Goal: Participate in discussion: Engage in conversation with other users on a specific topic

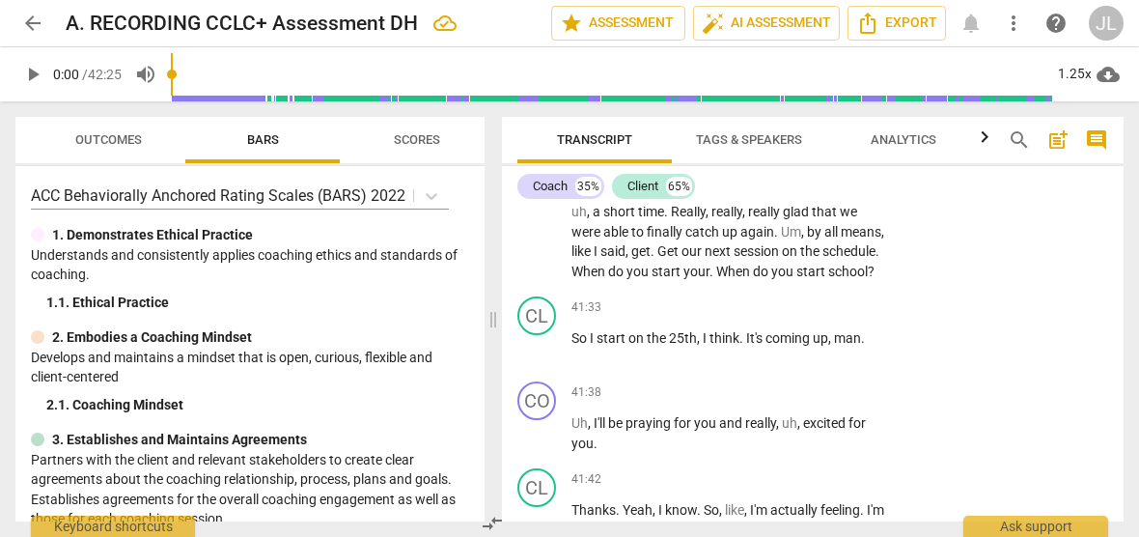
scroll to position [18871, 0]
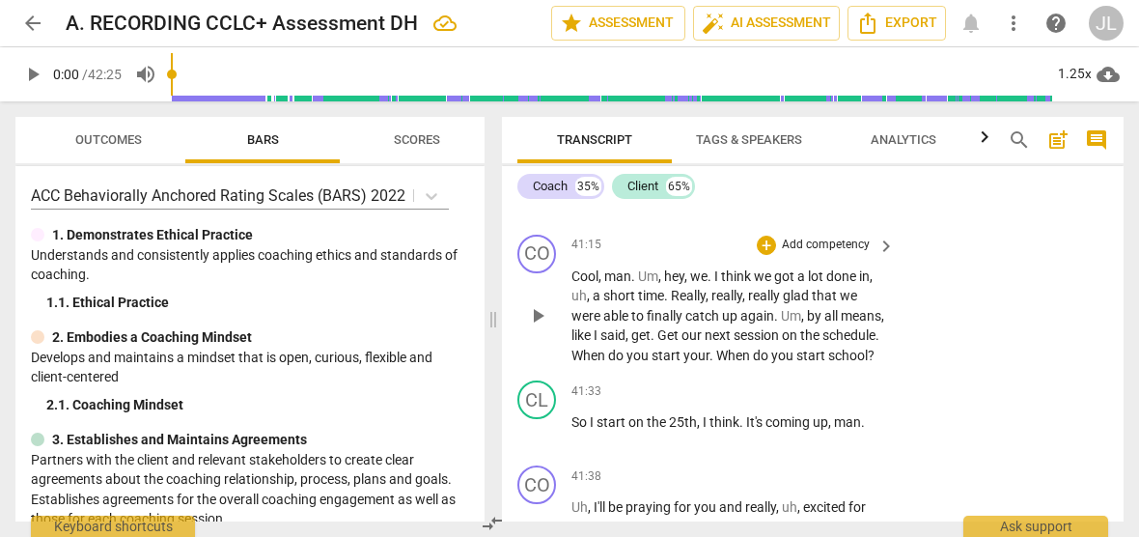
click at [658, 343] on span "." at bounding box center [654, 334] width 7 height 15
click at [716, 363] on span "." at bounding box center [713, 355] width 7 height 15
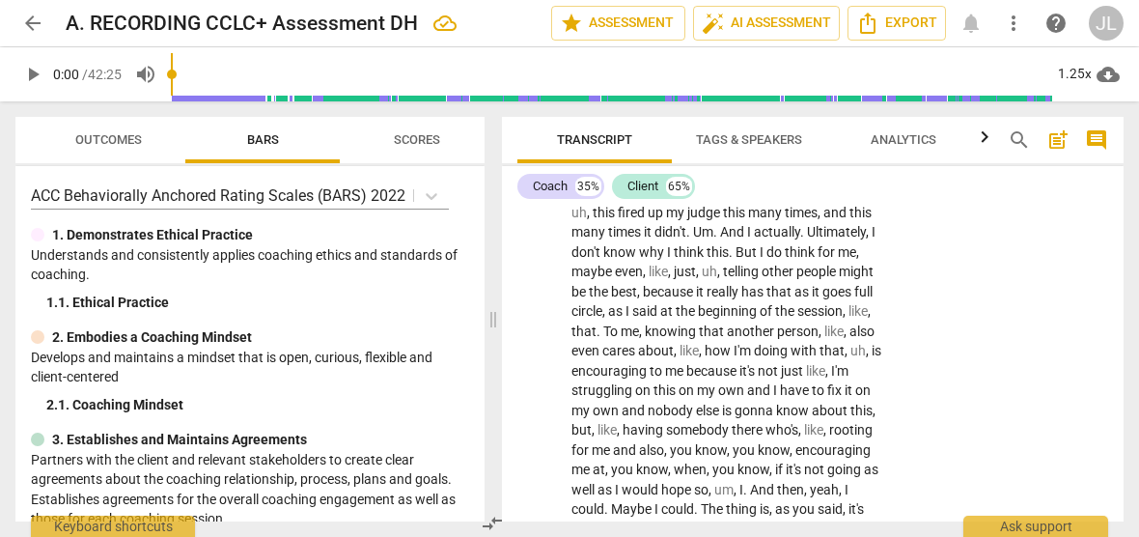
scroll to position [18324, 0]
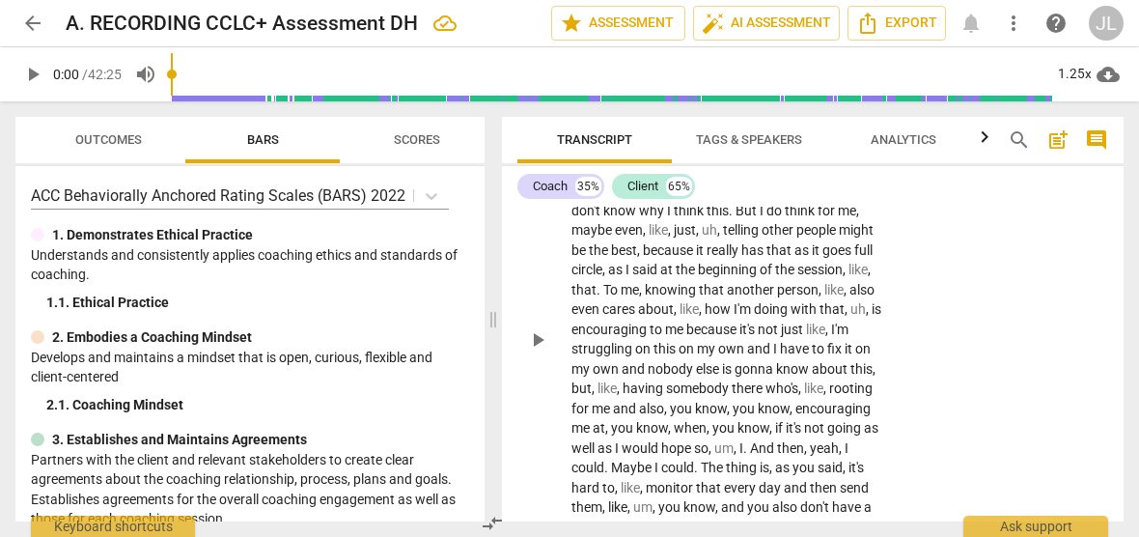
click at [805, 198] on span "." at bounding box center [804, 190] width 7 height 15
click at [732, 218] on span "." at bounding box center [732, 210] width 7 height 15
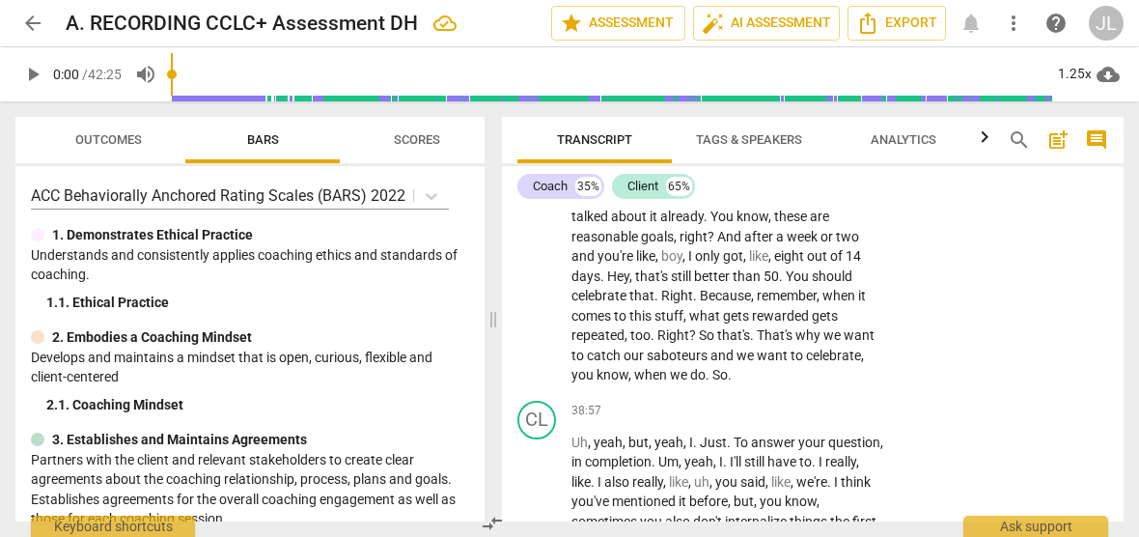
scroll to position [17565, 0]
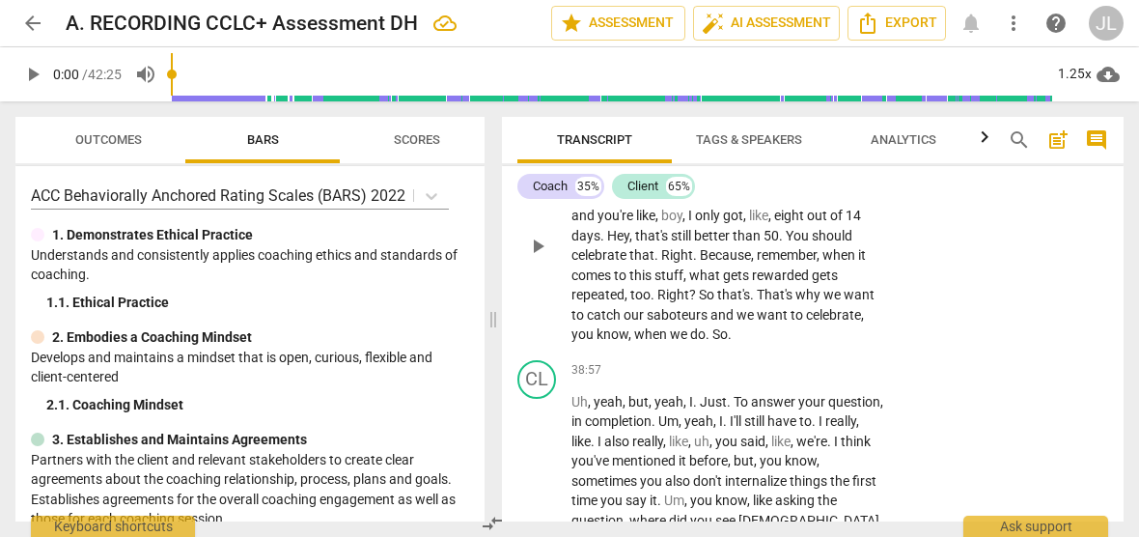
click at [645, 164] on span "Challenge" at bounding box center [667, 156] width 62 height 15
click at [820, 164] on span "." at bounding box center [816, 156] width 7 height 15
click at [669, 223] on span "boy" at bounding box center [671, 215] width 21 height 15
click at [659, 263] on span "." at bounding box center [658, 254] width 7 height 15
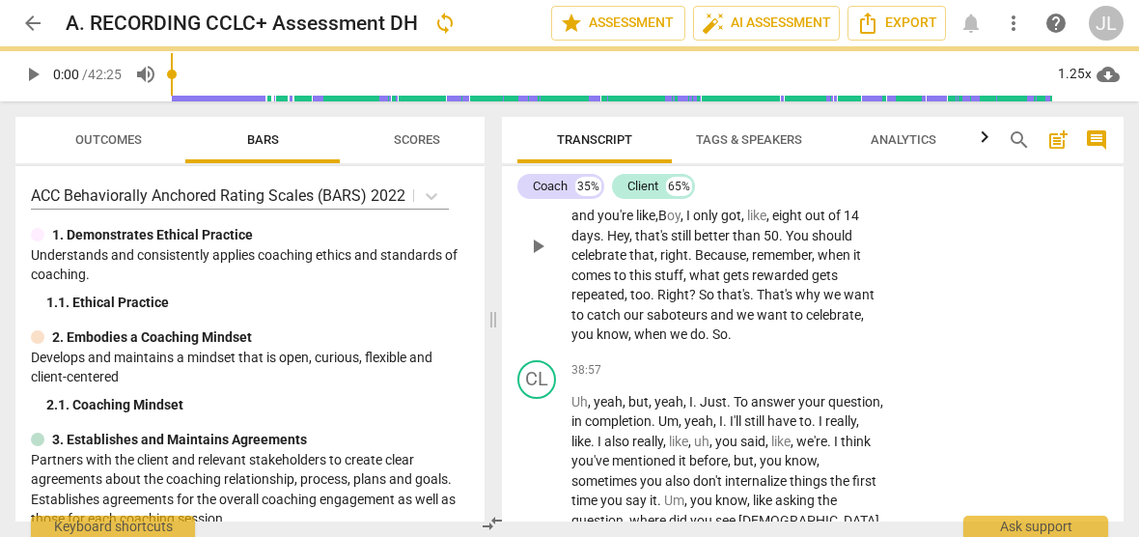
click at [691, 263] on span "." at bounding box center [691, 254] width 7 height 15
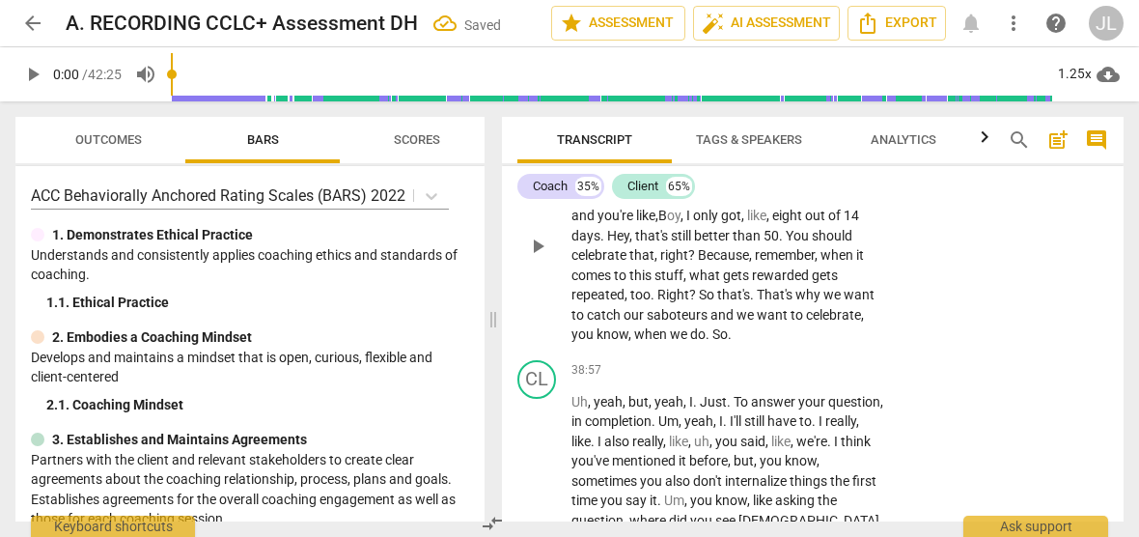
click at [655, 302] on span "." at bounding box center [654, 294] width 7 height 15
click at [748, 302] on span "." at bounding box center [748, 294] width 7 height 15
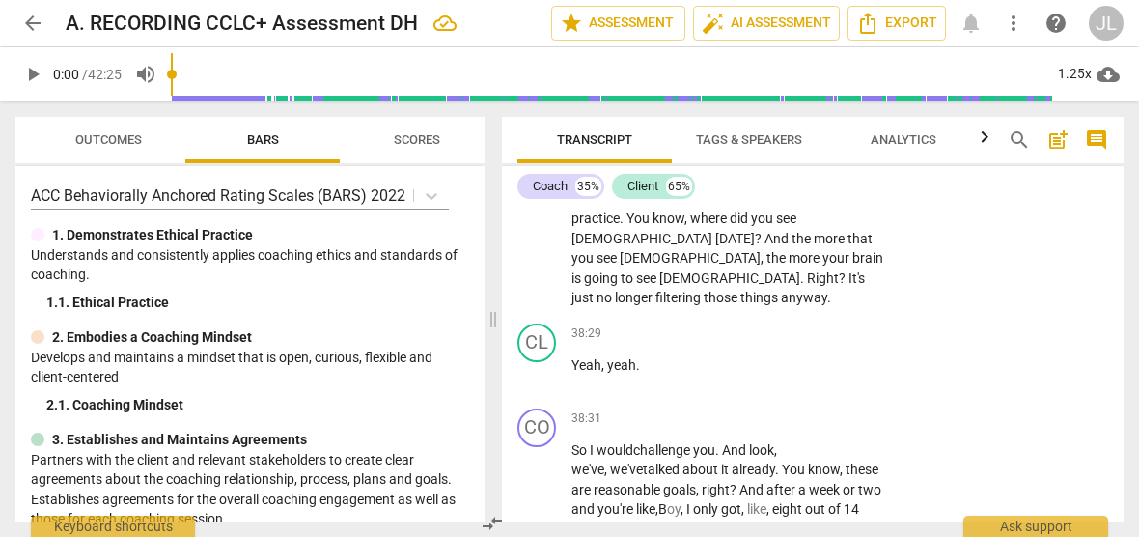
scroll to position [17229, 0]
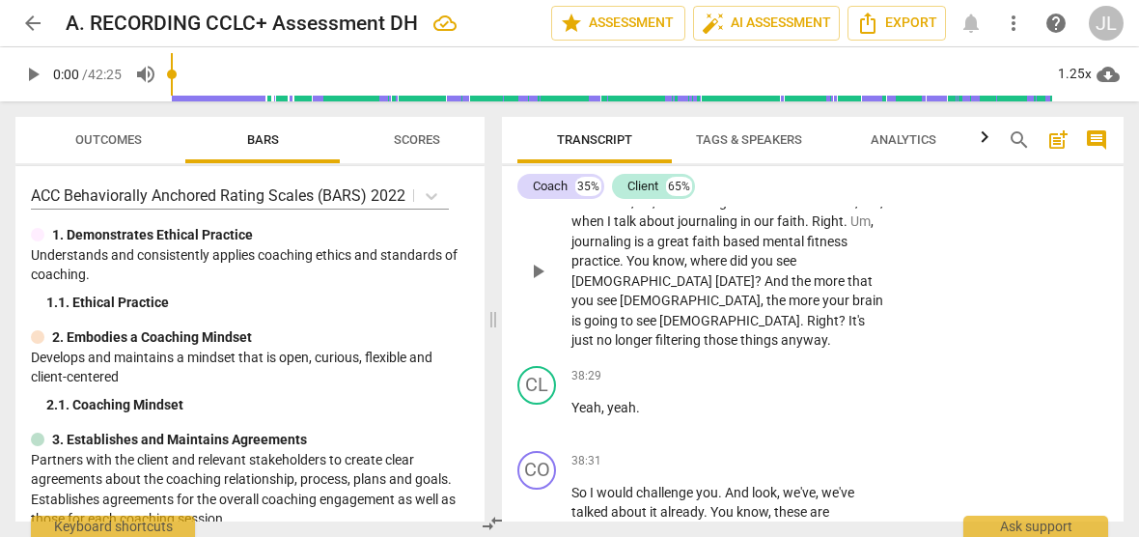
click at [708, 210] on span "." at bounding box center [704, 201] width 7 height 15
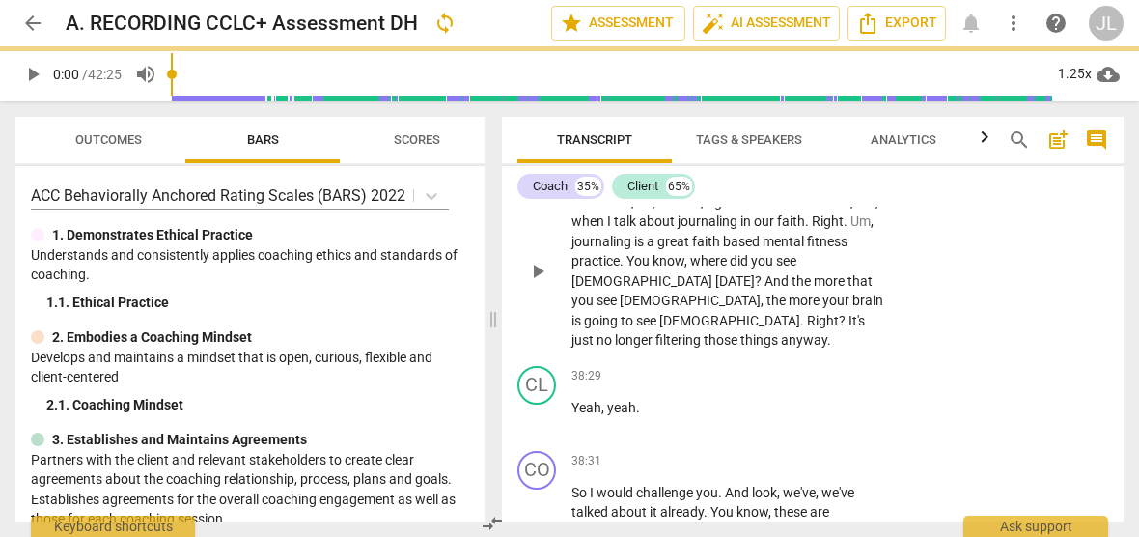
click at [741, 210] on span "." at bounding box center [738, 201] width 7 height 15
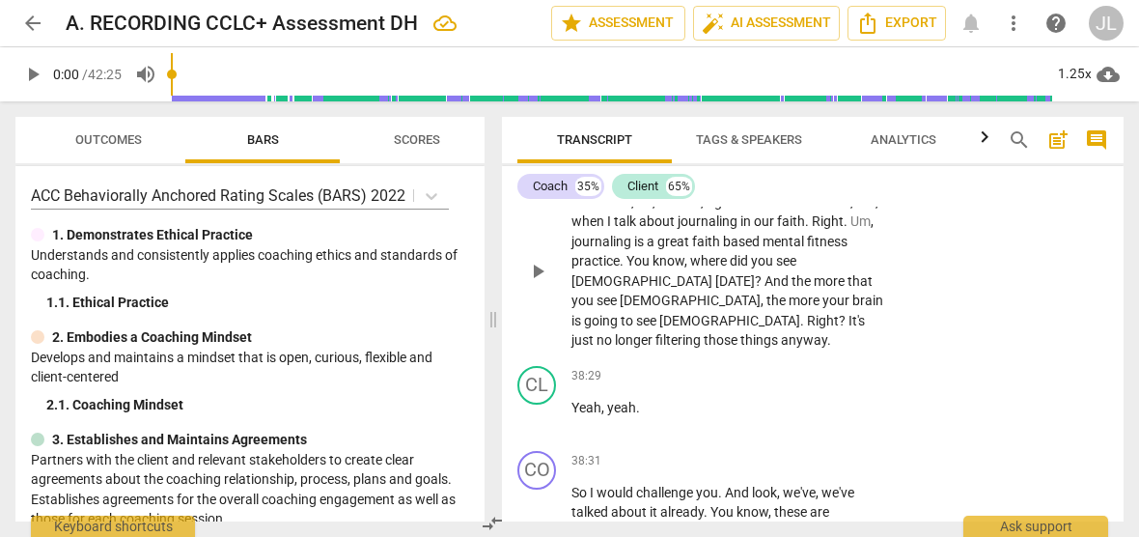
click at [812, 229] on span "." at bounding box center [808, 220] width 7 height 15
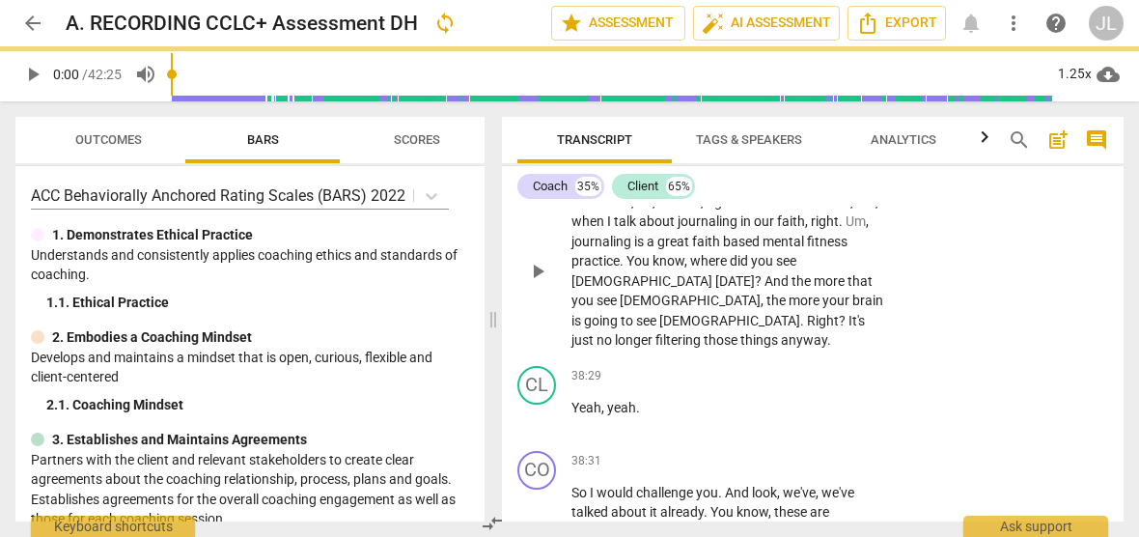
click at [846, 229] on span "." at bounding box center [842, 220] width 7 height 15
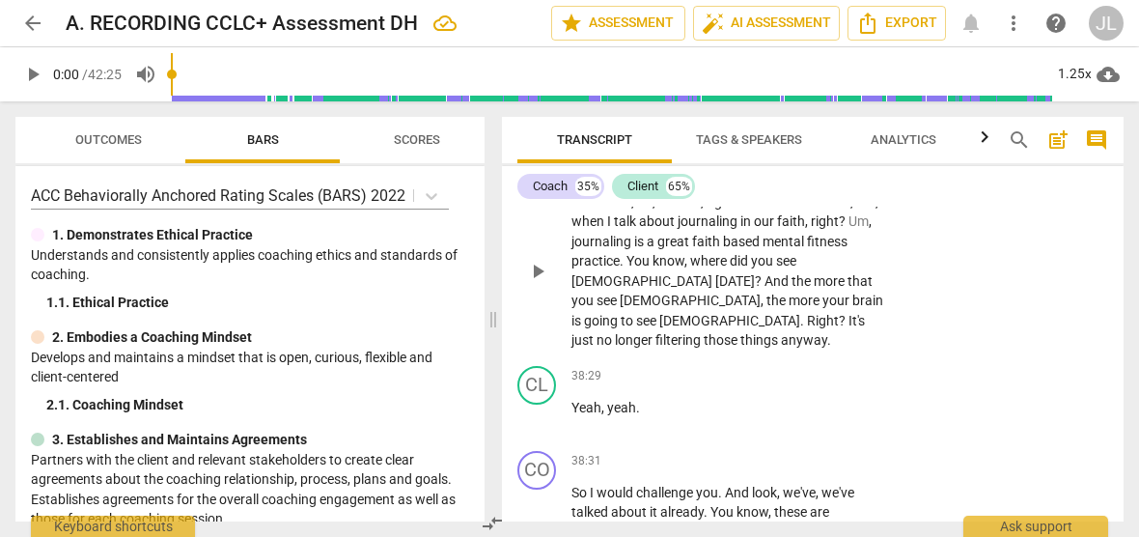
click at [801, 328] on span "." at bounding box center [804, 320] width 7 height 15
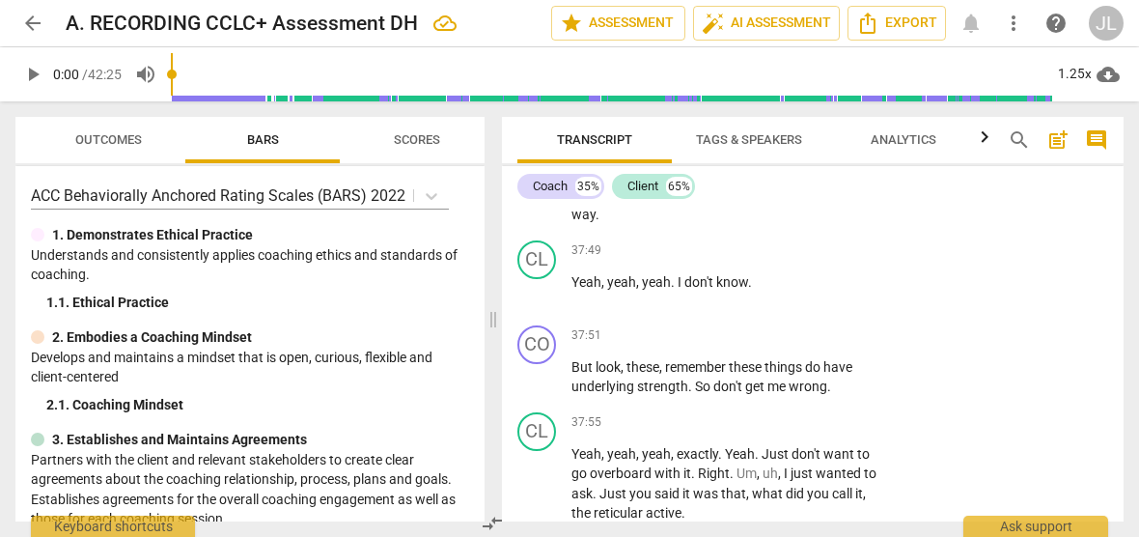
scroll to position [16597, 0]
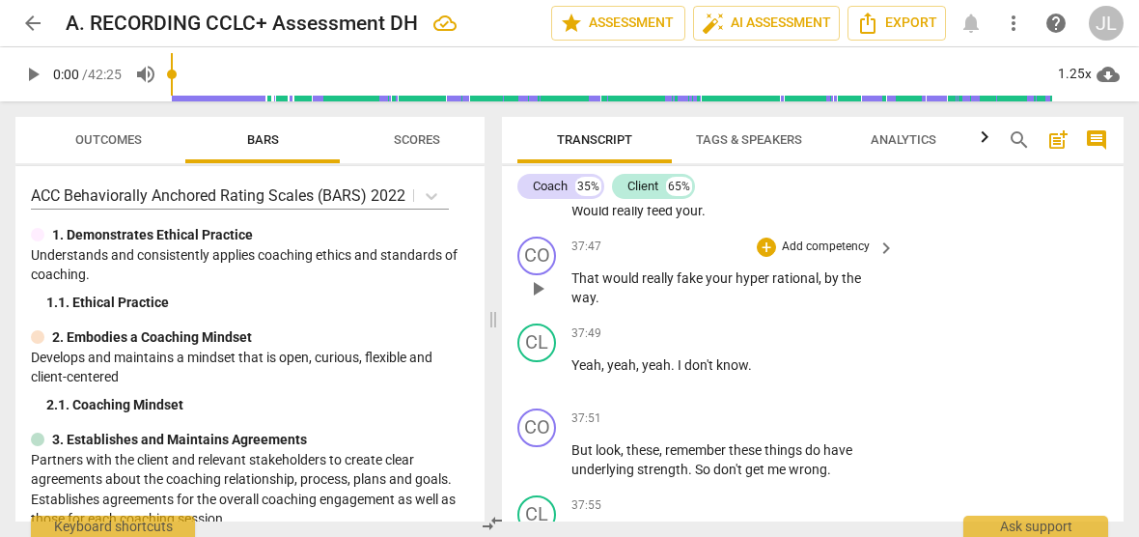
click at [773, 286] on span "rational" at bounding box center [796, 277] width 46 height 15
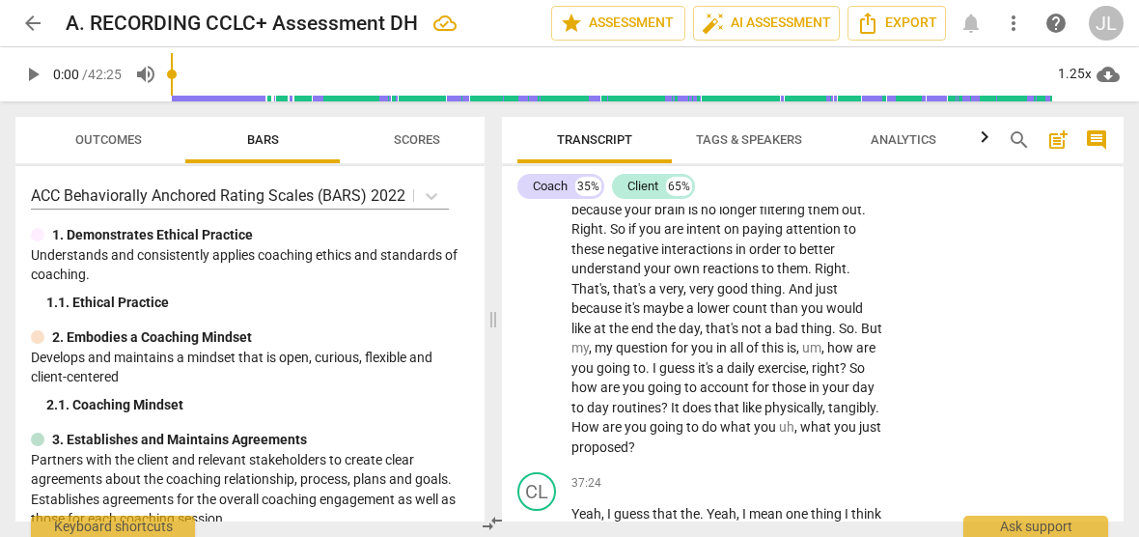
scroll to position [16091, 0]
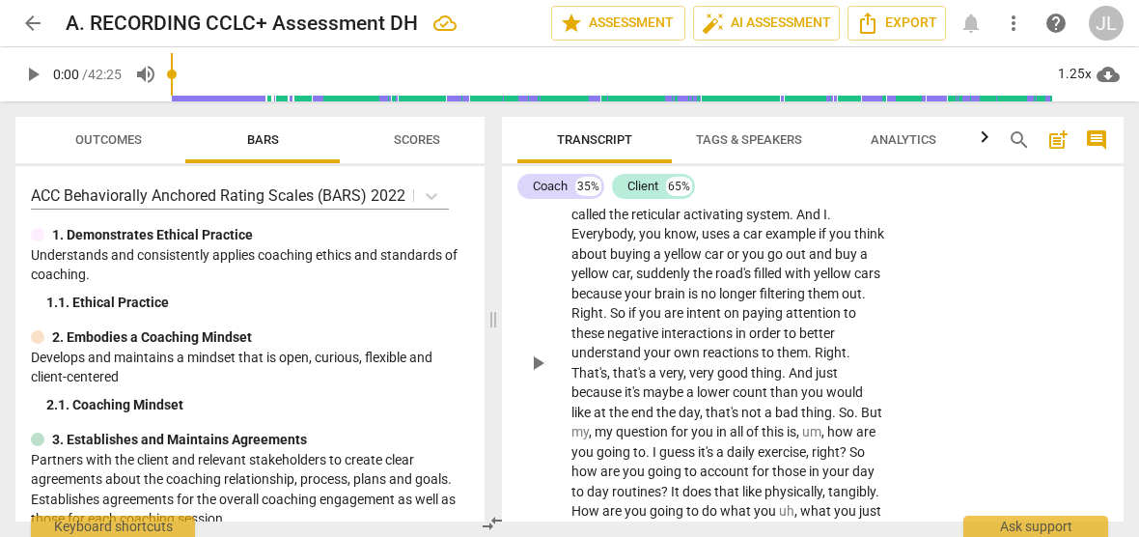
click at [831, 222] on span "." at bounding box center [830, 214] width 4 height 15
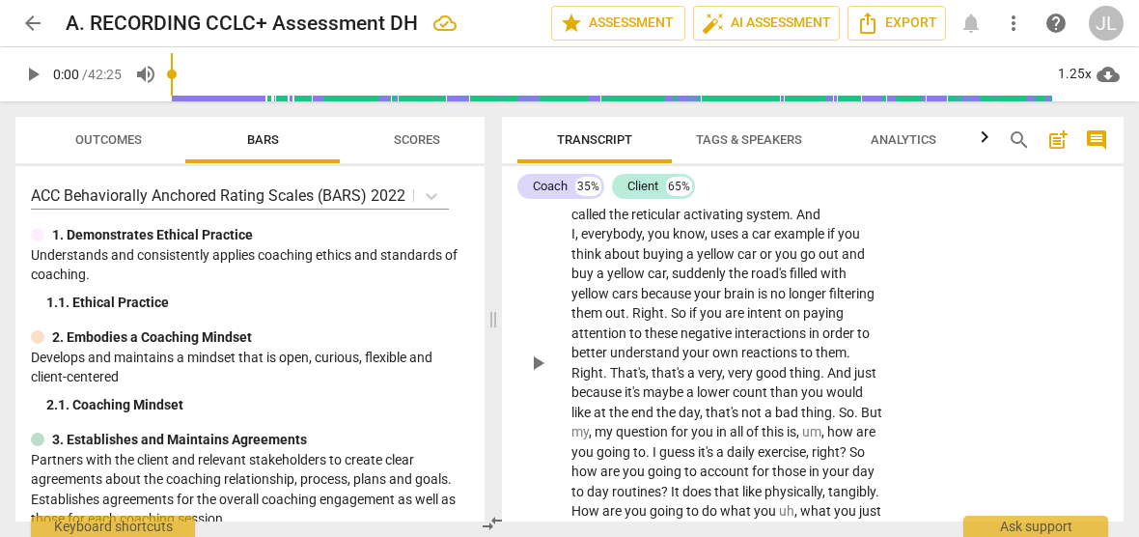
click at [630, 321] on span "." at bounding box center [629, 312] width 7 height 15
click at [660, 321] on span "." at bounding box center [663, 312] width 7 height 15
click at [850, 449] on p "Because remember , our brain has a filter , right ? It's called the reticular a…" at bounding box center [729, 362] width 314 height 356
click at [881, 360] on span "." at bounding box center [883, 352] width 4 height 15
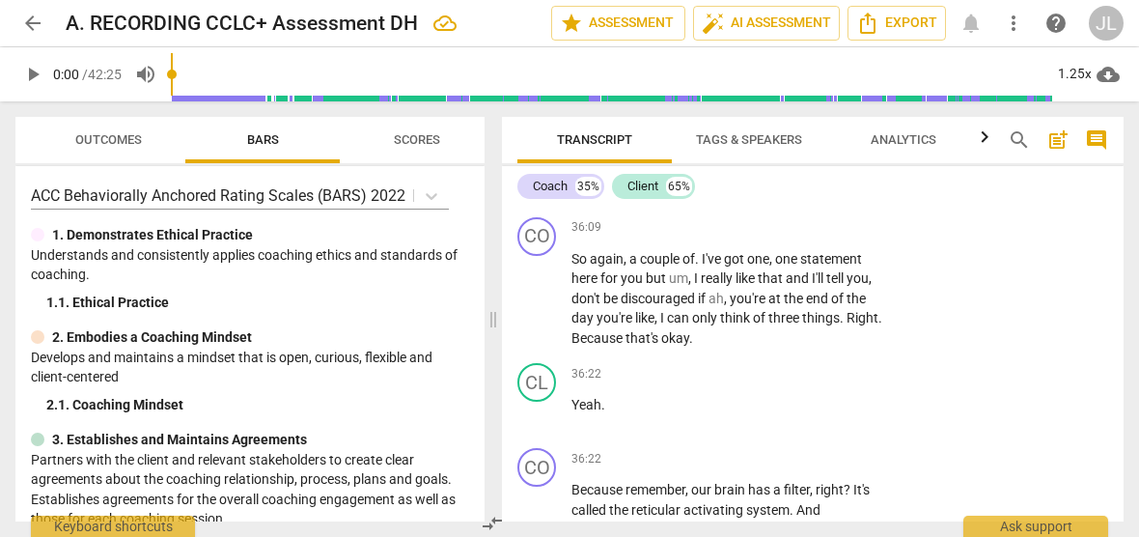
scroll to position [15838, 0]
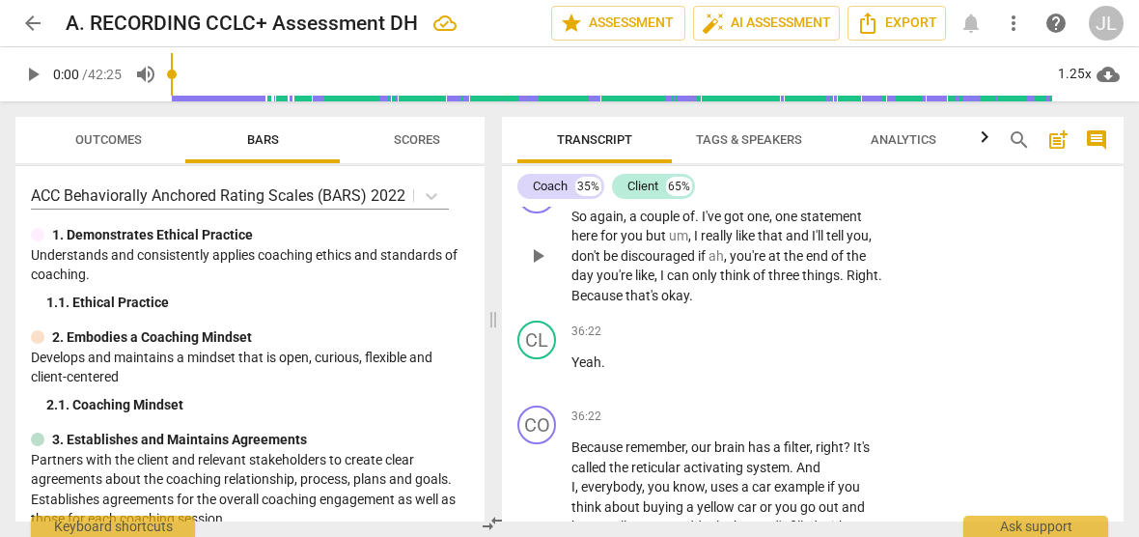
click at [846, 306] on p "So again , a couple of . I've got one , one statement here for you but um , I r…" at bounding box center [729, 256] width 314 height 99
click at [881, 306] on p "So again , a couple of . I've got one , one statement here for you but um , I r…" at bounding box center [729, 256] width 314 height 99
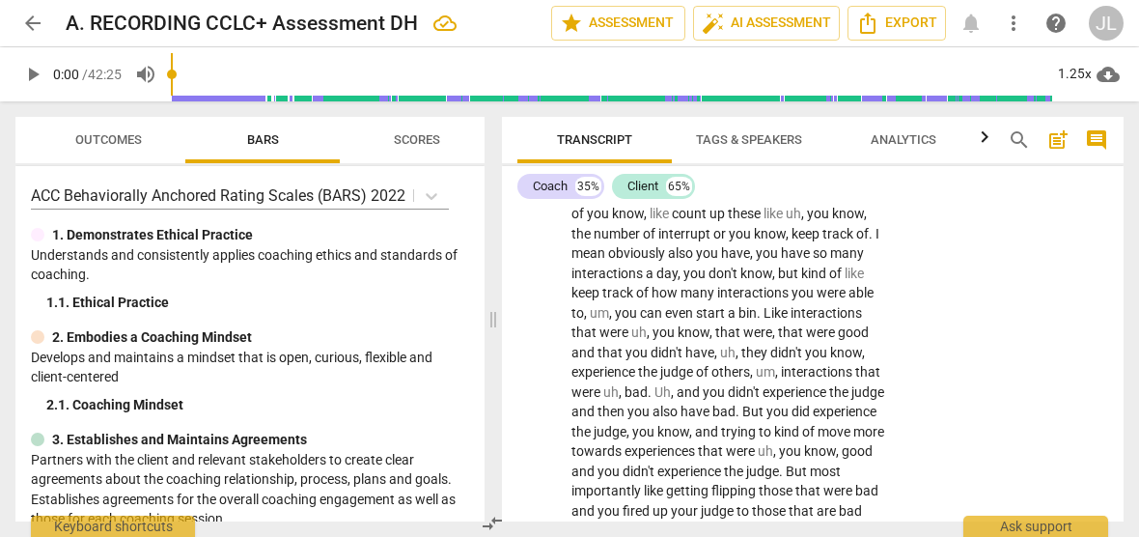
scroll to position [15375, 0]
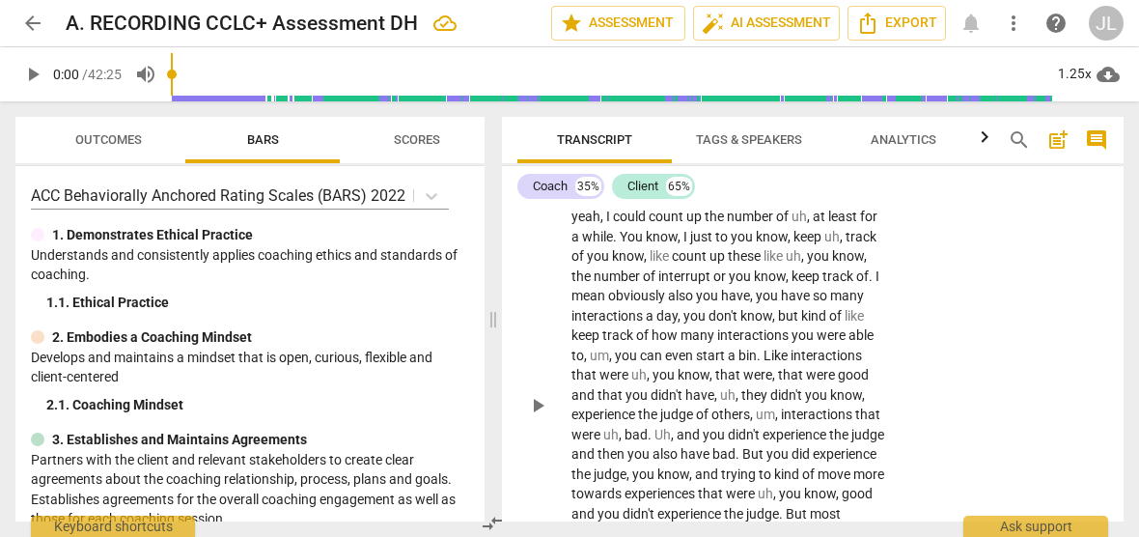
click at [1116, 451] on div "CL play_arrow pause 34:55 + Add competency keyboard_arrow_right Yeah , I know y…" at bounding box center [813, 389] width 622 height 483
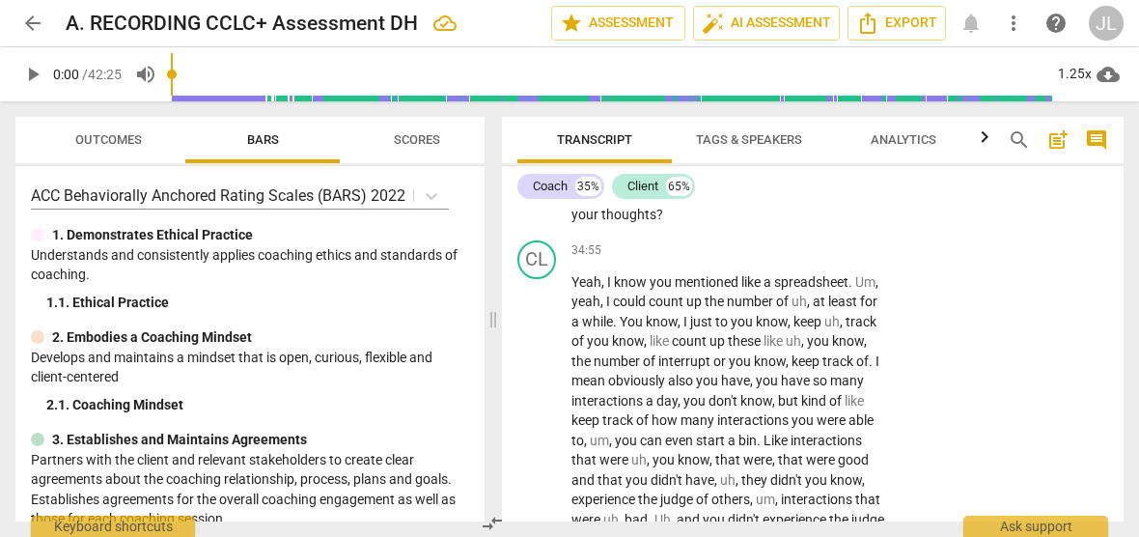
scroll to position [15207, 0]
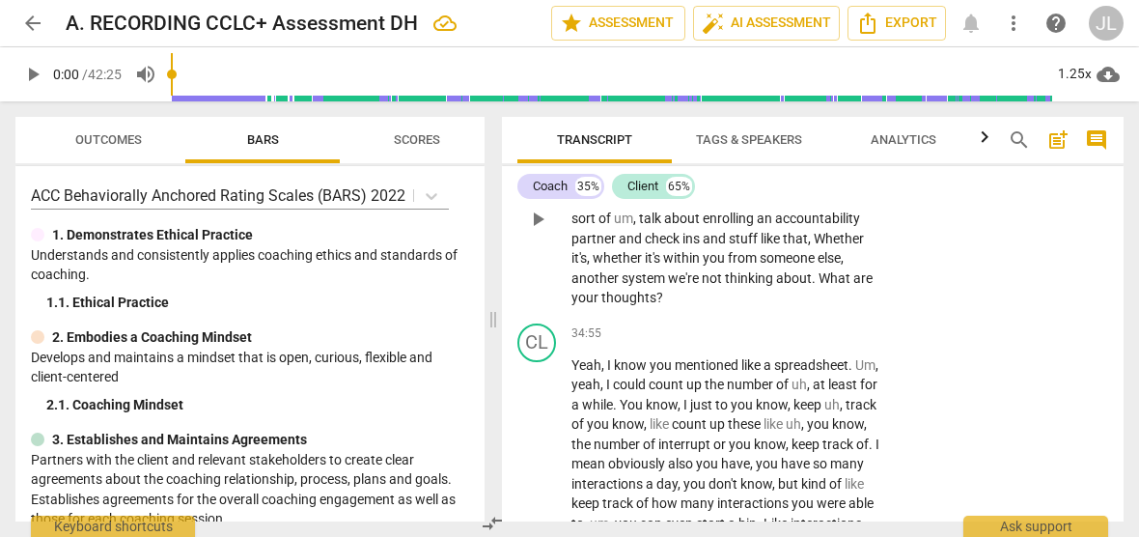
click at [736, 147] on span "." at bounding box center [735, 138] width 7 height 15
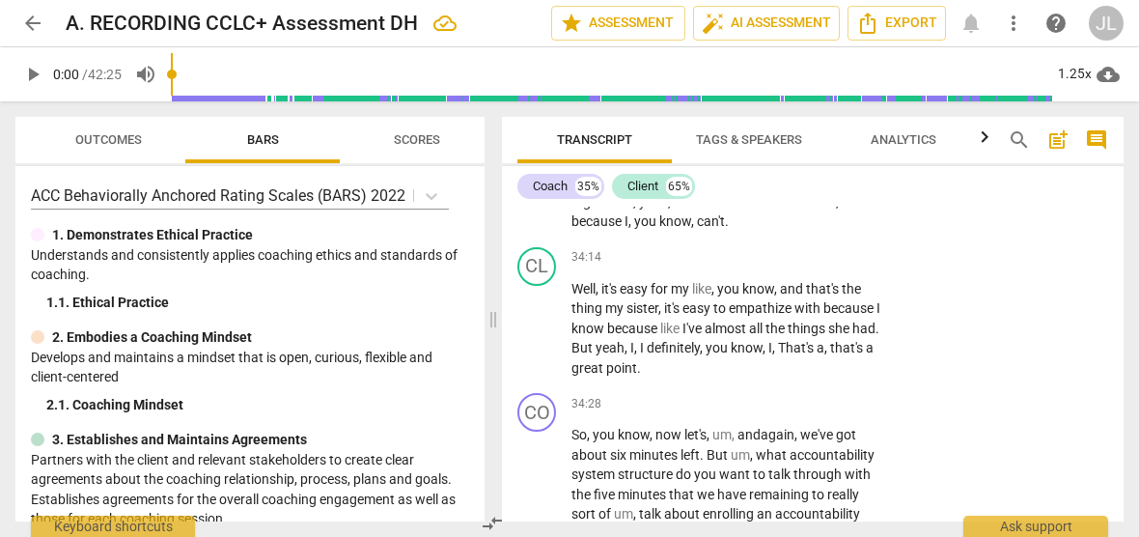
scroll to position [14785, 0]
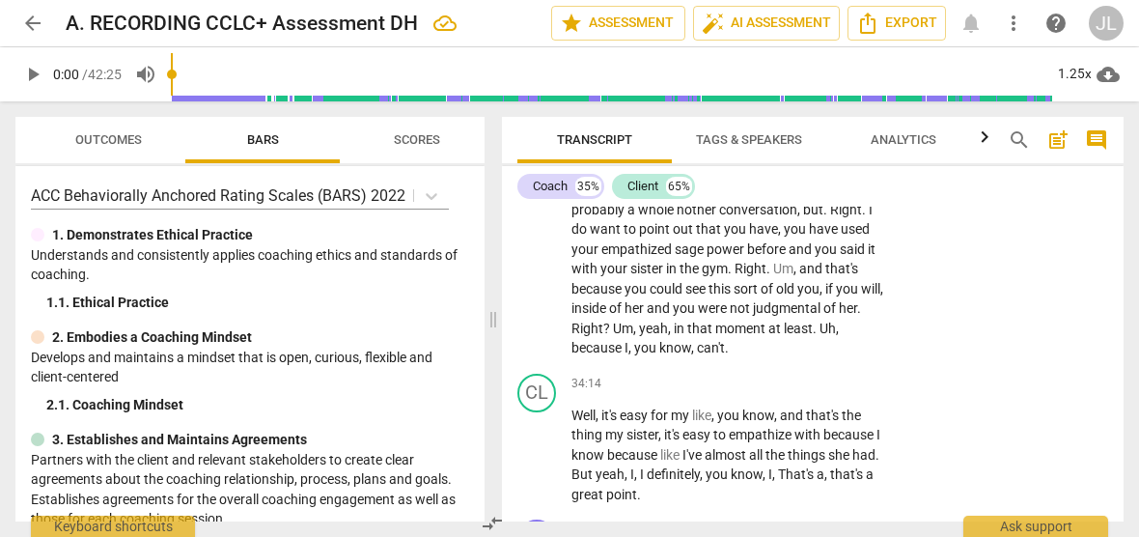
click at [824, 217] on span "." at bounding box center [827, 209] width 7 height 15
click at [857, 217] on span "." at bounding box center [860, 209] width 7 height 15
click at [792, 276] on span "." at bounding box center [795, 268] width 7 height 15
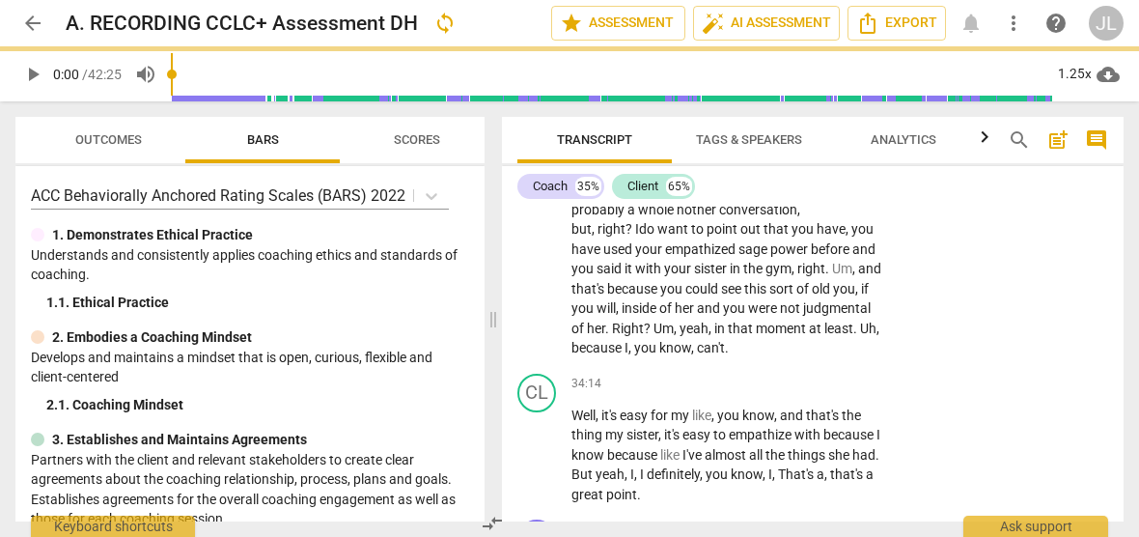
click at [826, 276] on span "." at bounding box center [829, 268] width 7 height 15
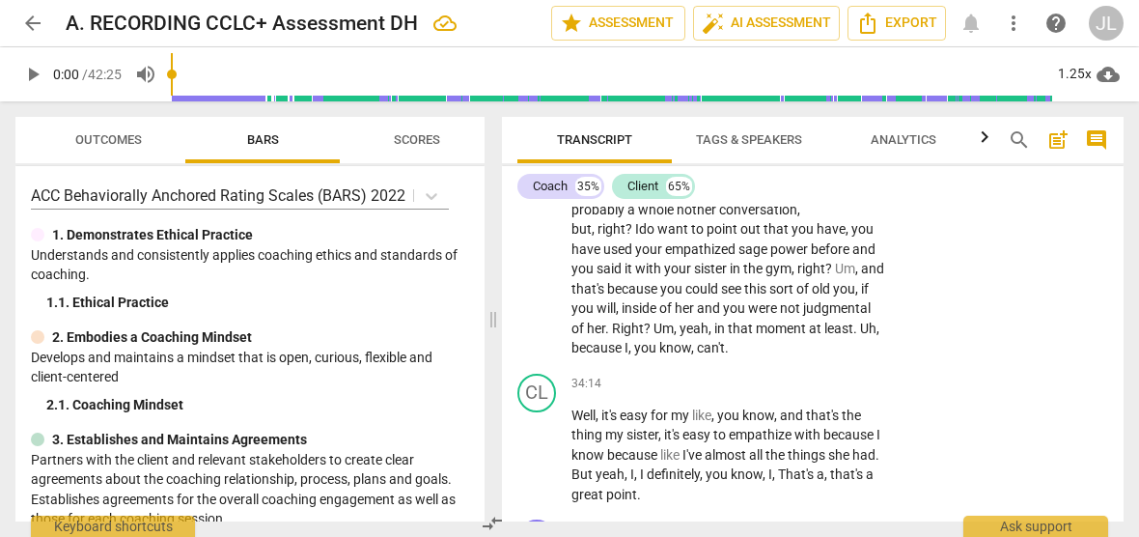
click at [612, 336] on span "." at bounding box center [608, 328] width 7 height 15
click at [849, 336] on span "." at bounding box center [852, 328] width 7 height 15
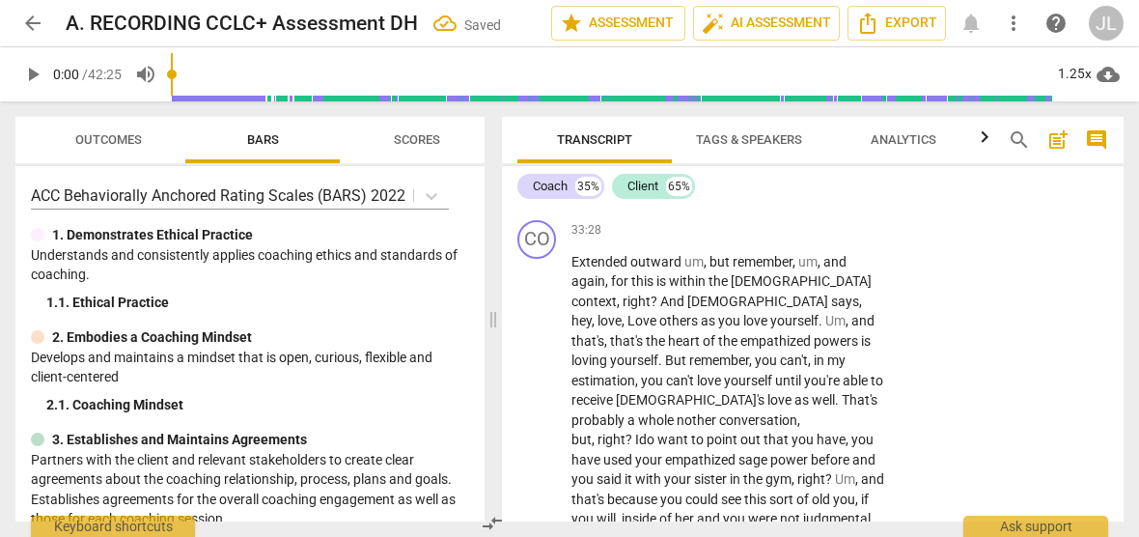
scroll to position [14490, 0]
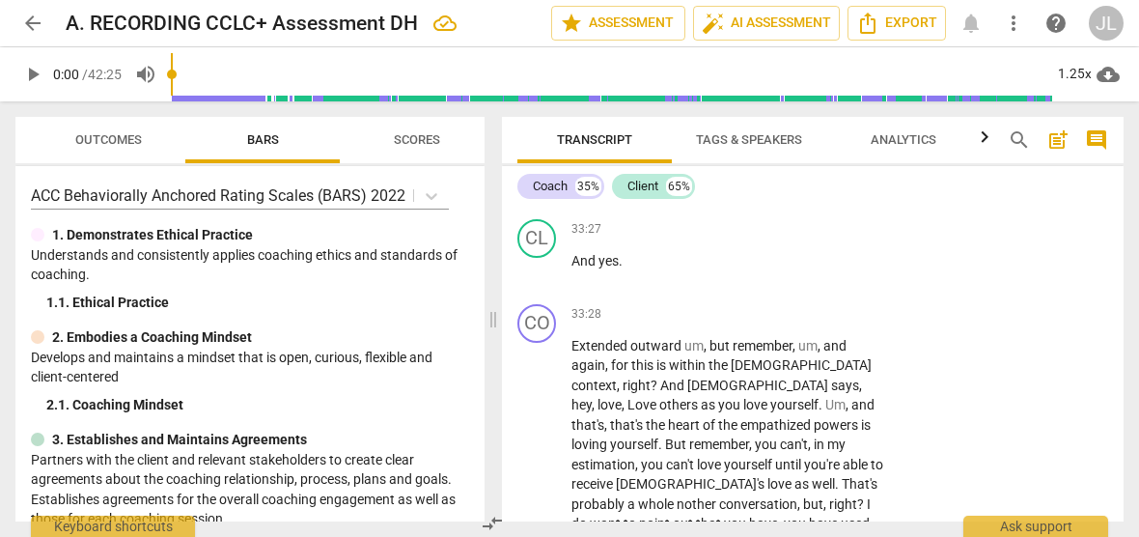
click at [654, 142] on span "." at bounding box center [653, 133] width 7 height 15
click at [827, 161] on span "." at bounding box center [827, 153] width 7 height 15
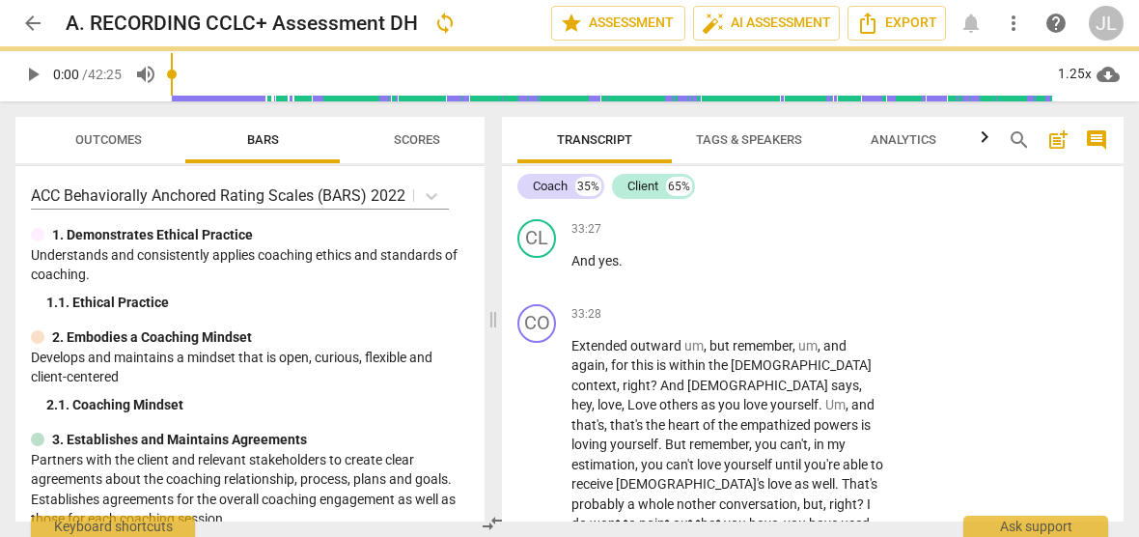
click at [860, 204] on p "Yeah , I've got, so I've got one . One sort of comment and one observation for …" at bounding box center [729, 164] width 314 height 79
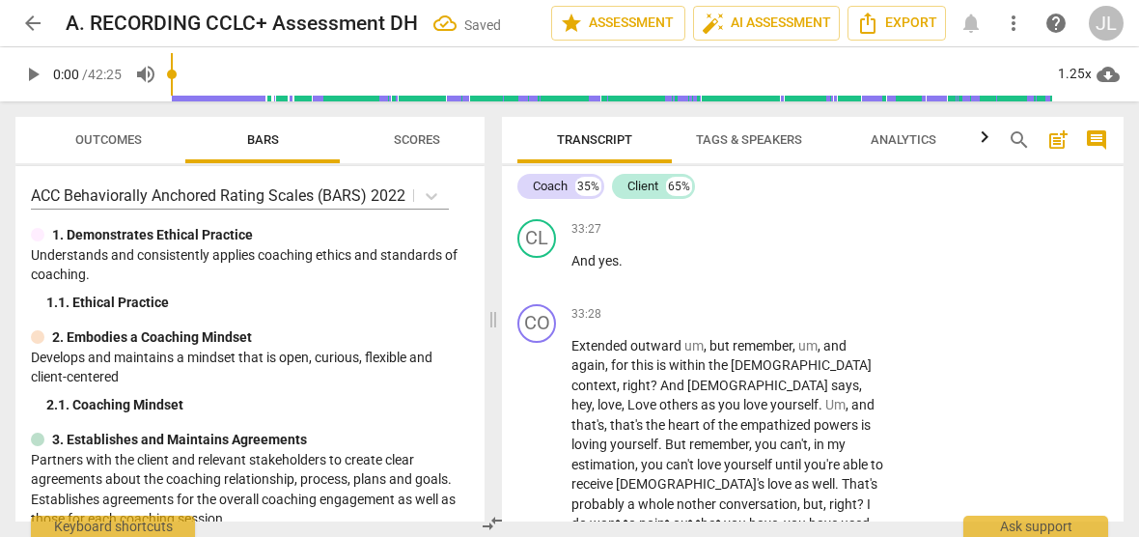
click at [716, 182] on span "." at bounding box center [715, 173] width 7 height 15
click at [724, 201] on span "." at bounding box center [726, 192] width 7 height 15
click at [832, 201] on span "." at bounding box center [830, 192] width 7 height 15
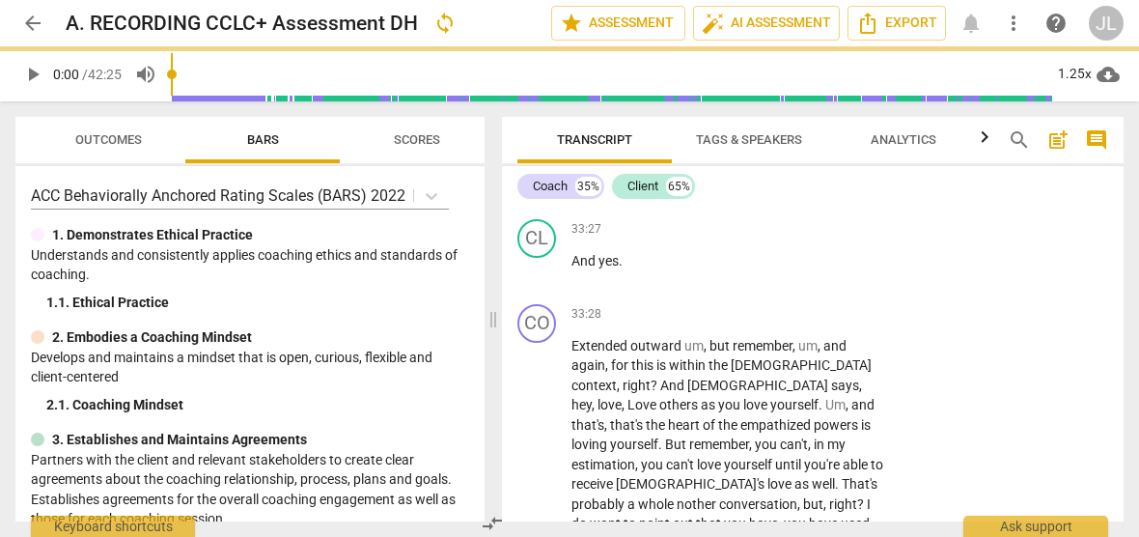
click at [866, 204] on p "Yeah , I've got, so I've got one . One sort of comment and one observation for …" at bounding box center [729, 164] width 314 height 79
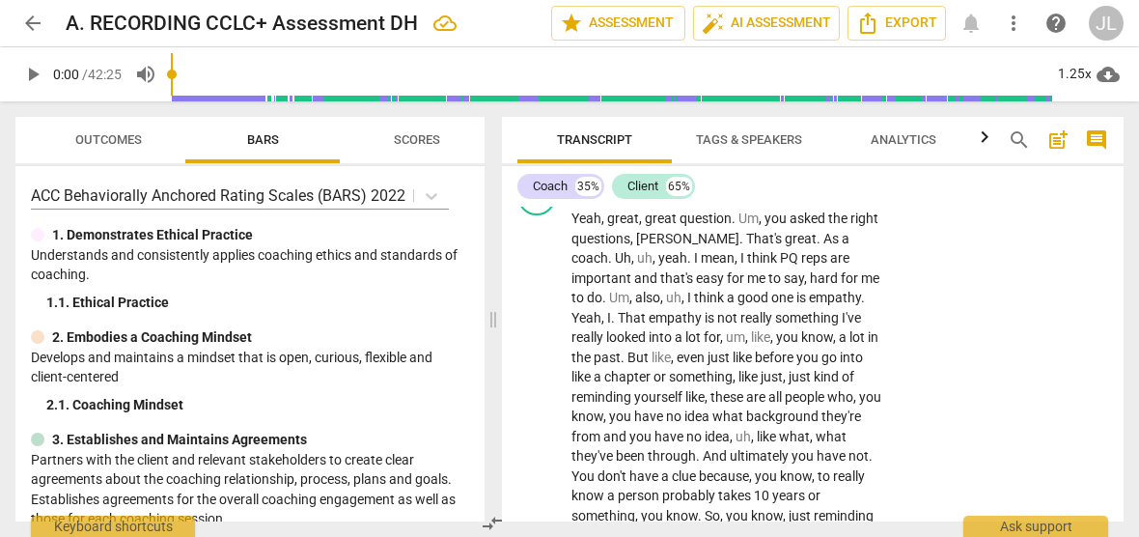
scroll to position [13859, 0]
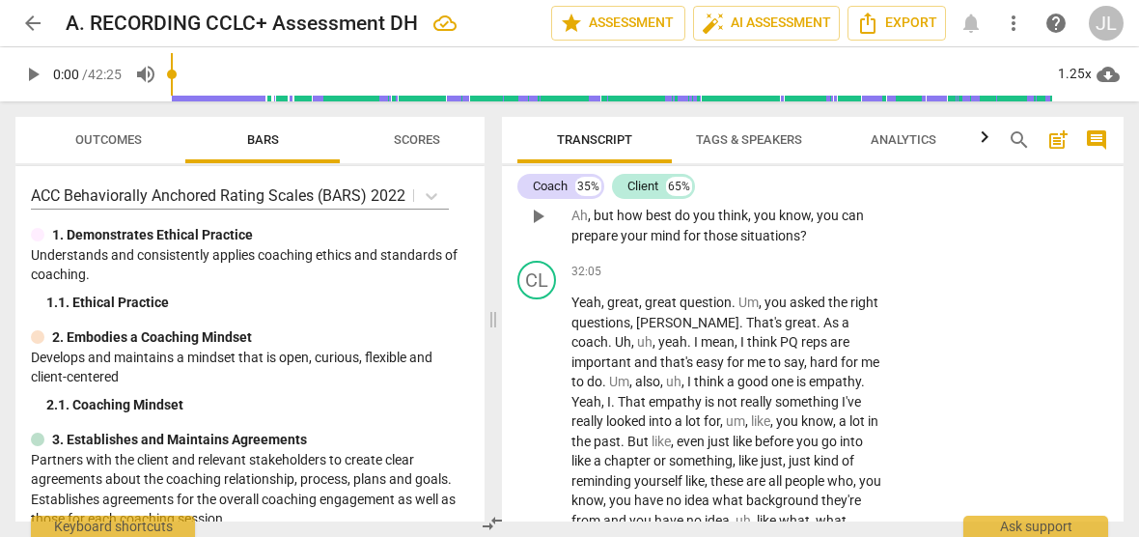
click at [632, 204] on span "." at bounding box center [632, 195] width 7 height 15
click at [865, 204] on span "." at bounding box center [861, 195] width 7 height 15
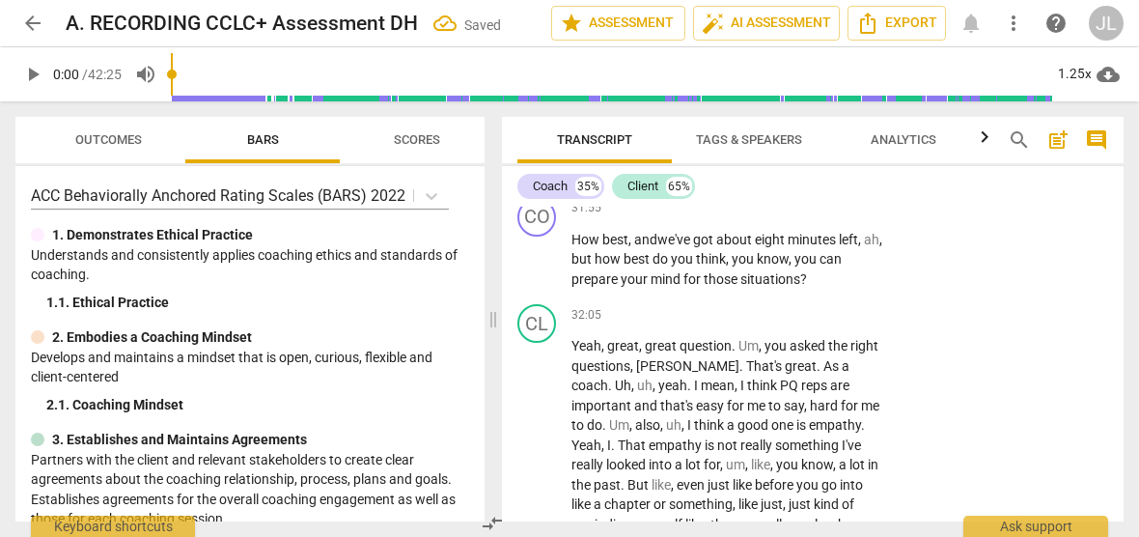
scroll to position [13732, 0]
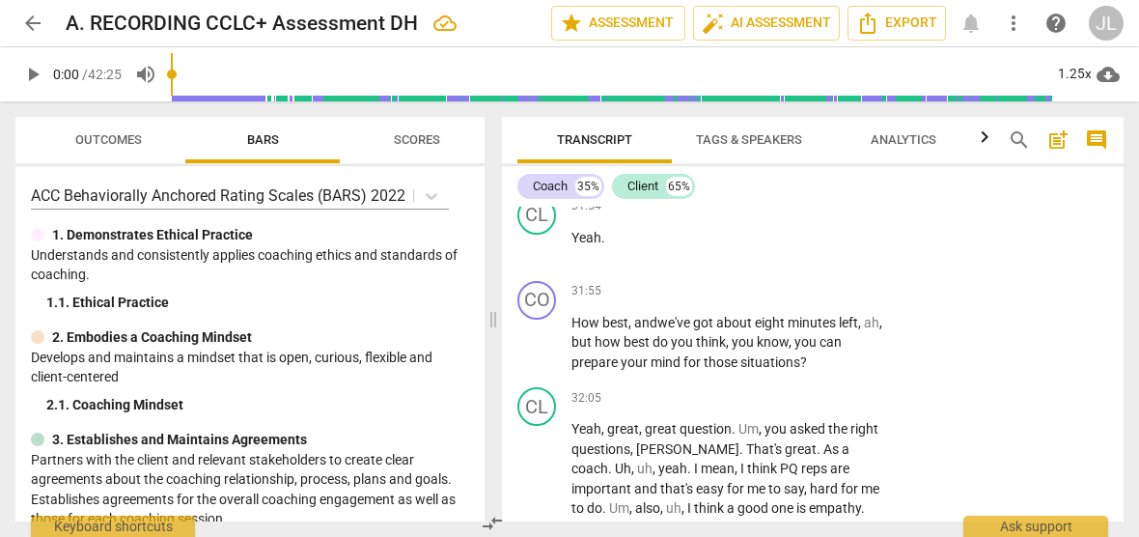
click at [648, 138] on span "." at bounding box center [650, 130] width 7 height 15
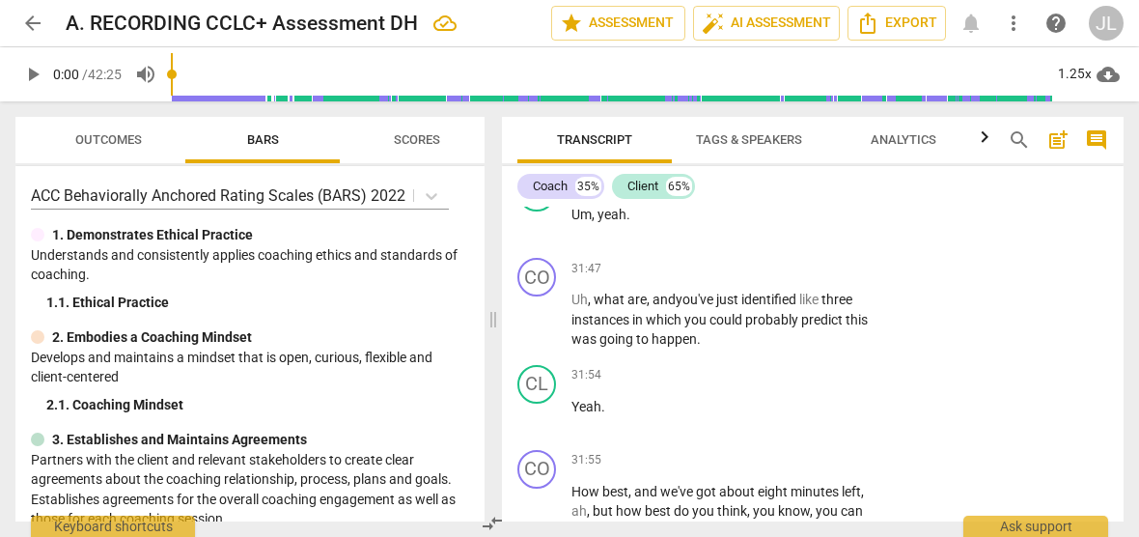
scroll to position [13479, 0]
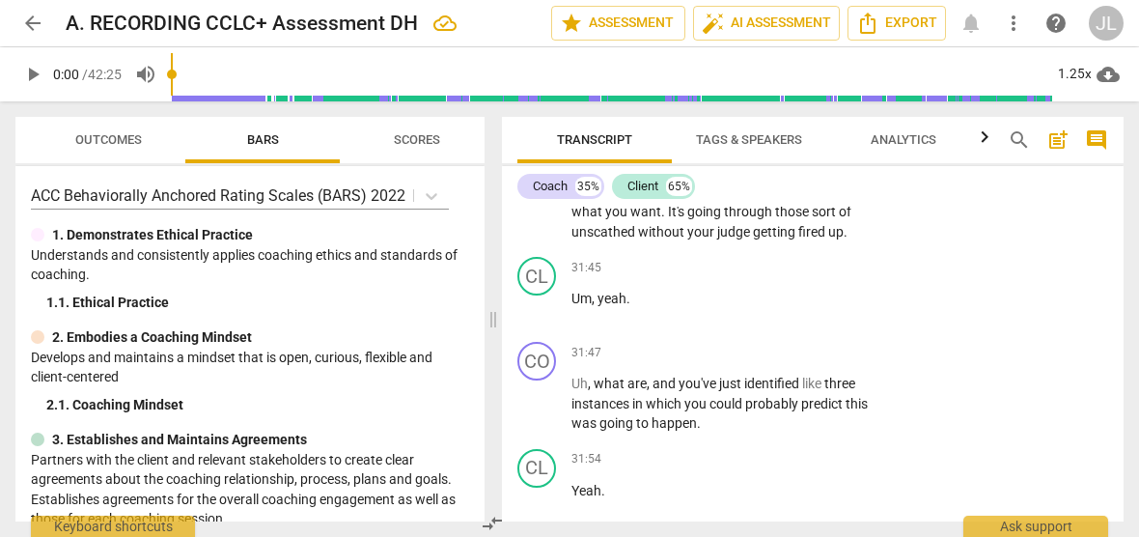
click at [624, 160] on span "." at bounding box center [624, 152] width 7 height 15
click at [721, 160] on span "M" at bounding box center [714, 152] width 14 height 15
click at [591, 180] on span "." at bounding box center [587, 171] width 7 height 15
click at [715, 200] on span "." at bounding box center [711, 191] width 7 height 15
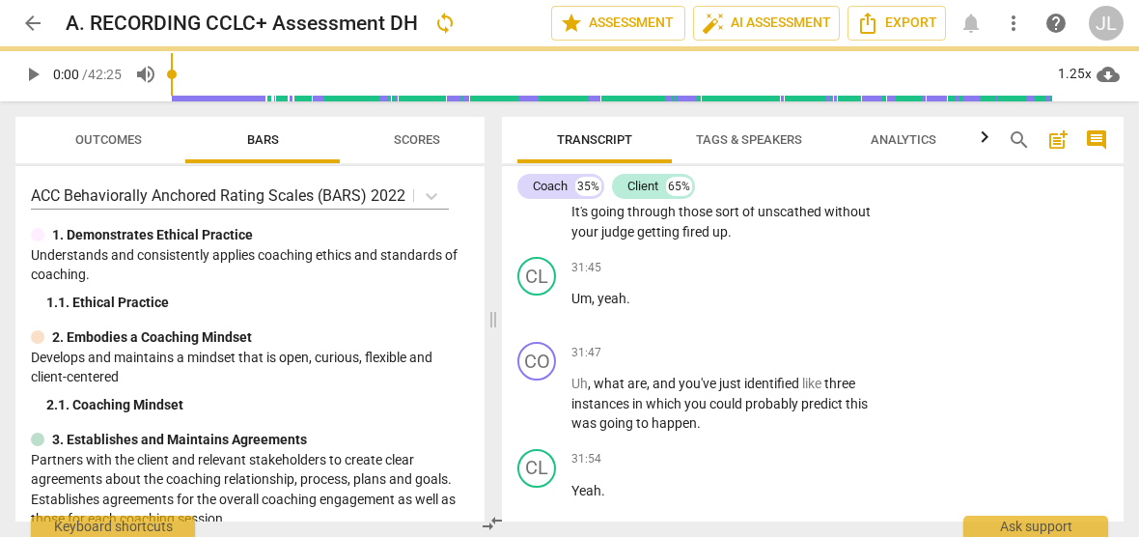
click at [748, 200] on span "." at bounding box center [745, 191] width 7 height 15
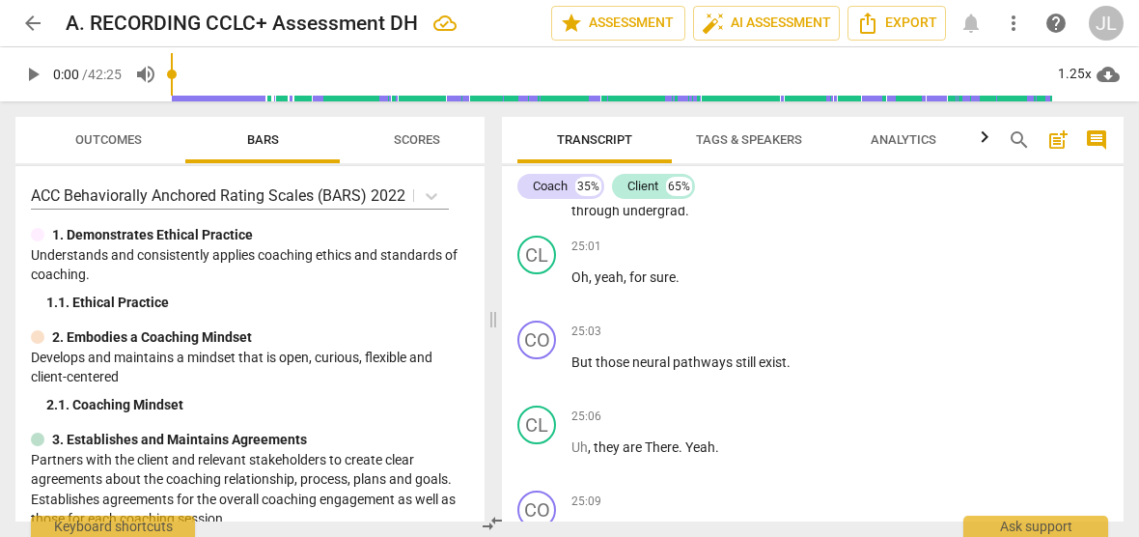
scroll to position [10657, 0]
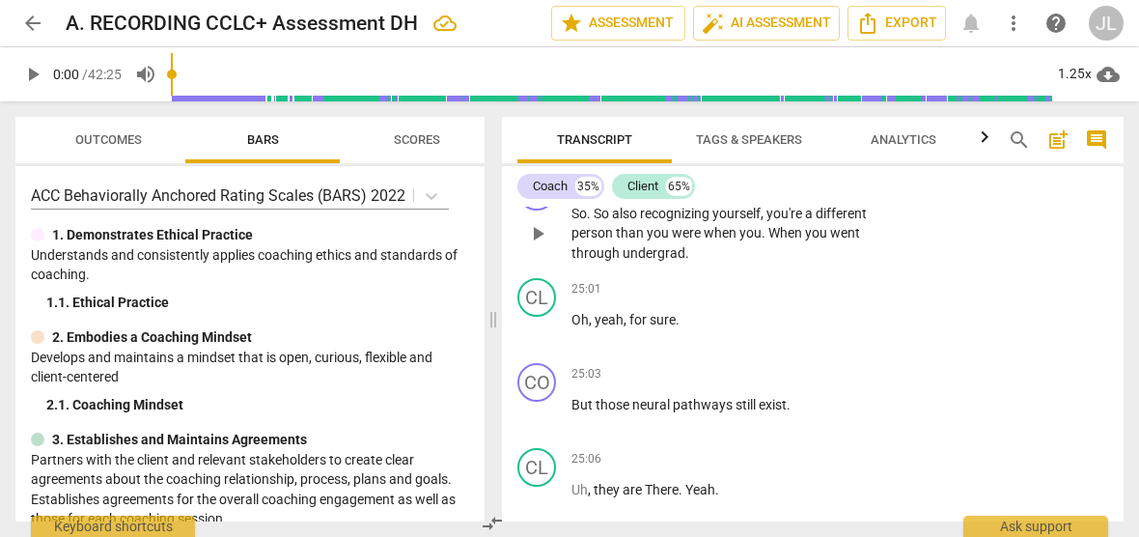
click at [765, 240] on span "." at bounding box center [765, 232] width 7 height 15
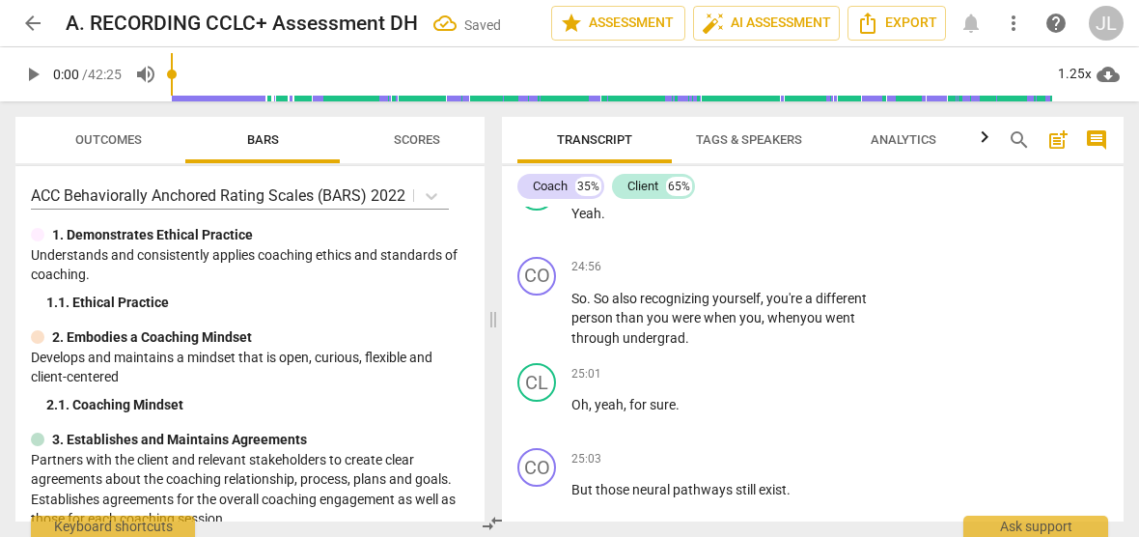
scroll to position [10446, 0]
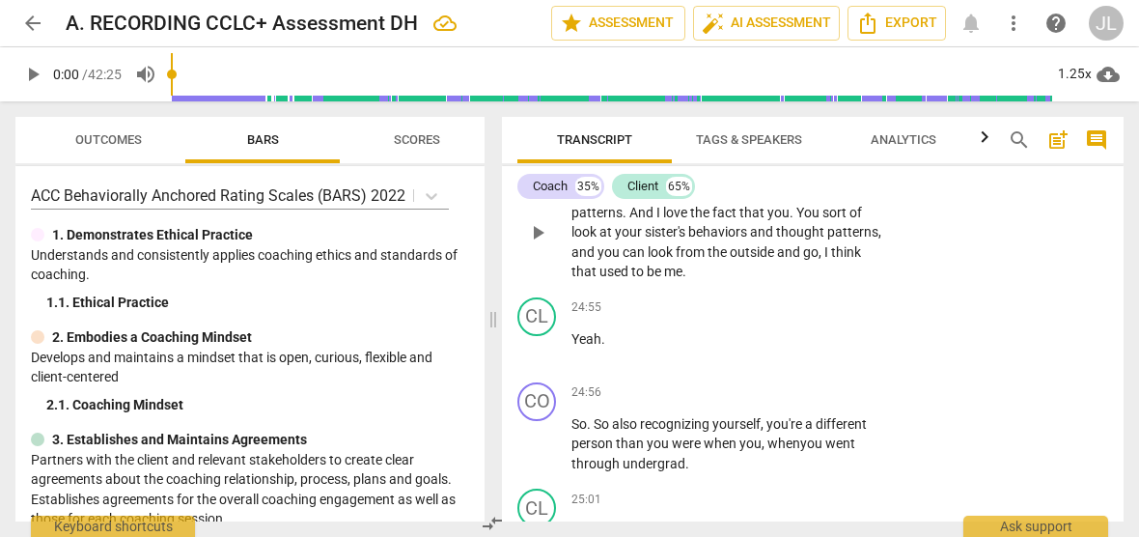
click at [792, 220] on span "." at bounding box center [793, 212] width 7 height 15
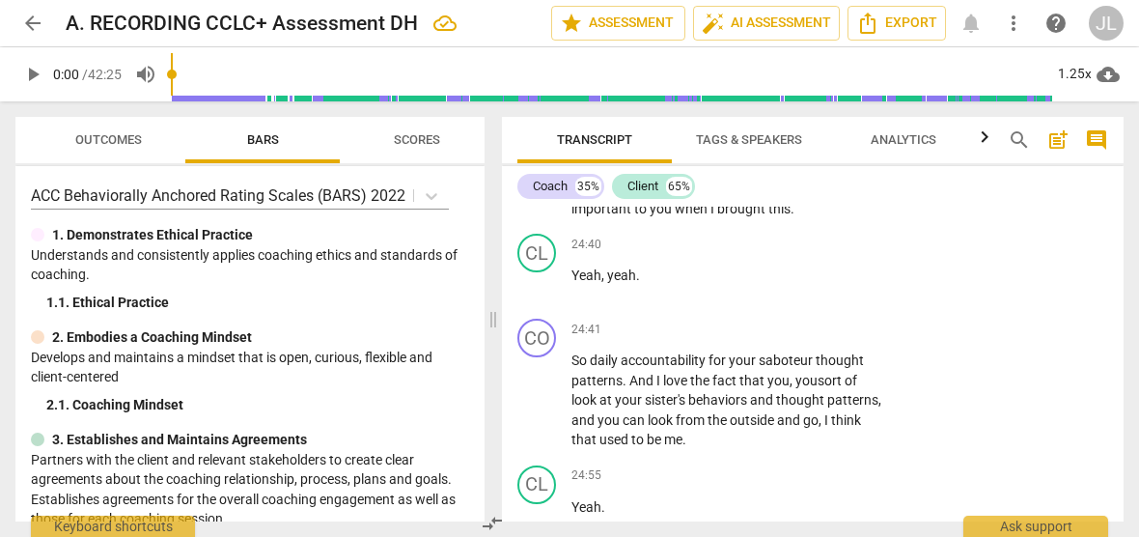
scroll to position [10194, 0]
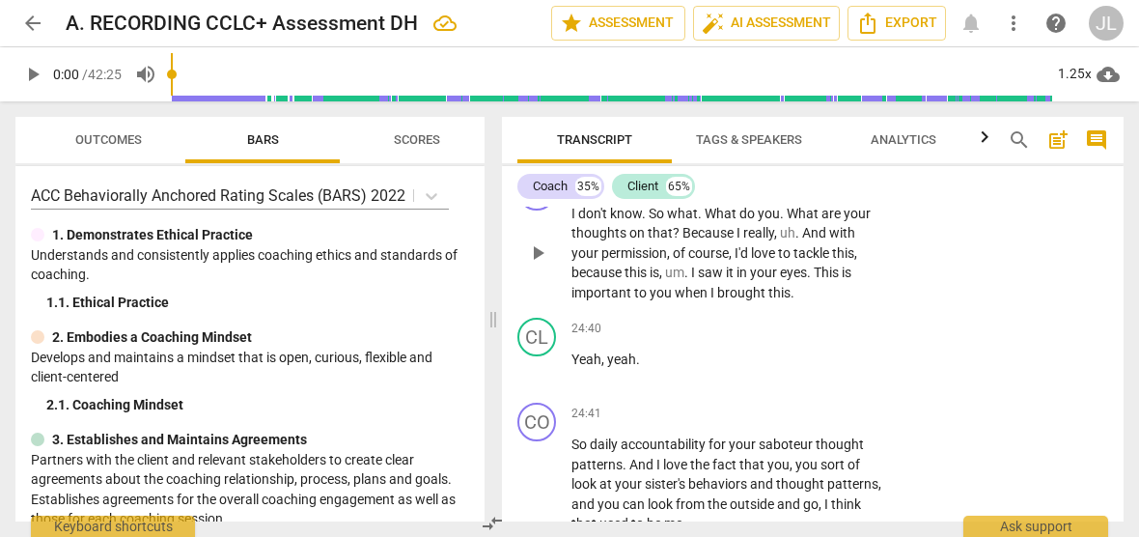
click at [700, 221] on span "." at bounding box center [701, 213] width 7 height 15
click at [779, 221] on span "." at bounding box center [778, 213] width 7 height 15
click at [798, 240] on span "." at bounding box center [799, 232] width 7 height 15
click at [638, 280] on span "." at bounding box center [635, 272] width 7 height 15
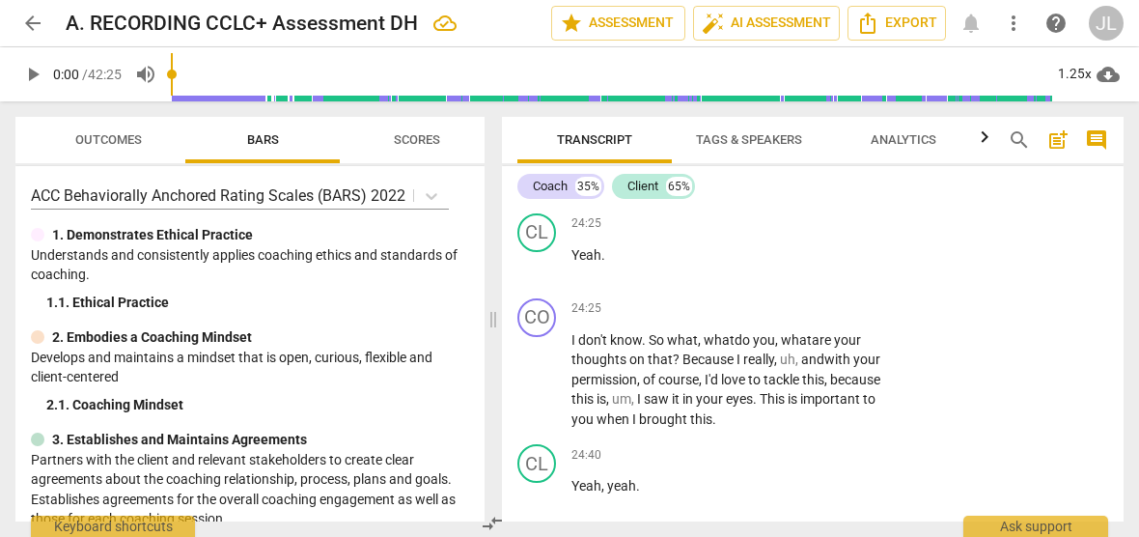
scroll to position [9899, 0]
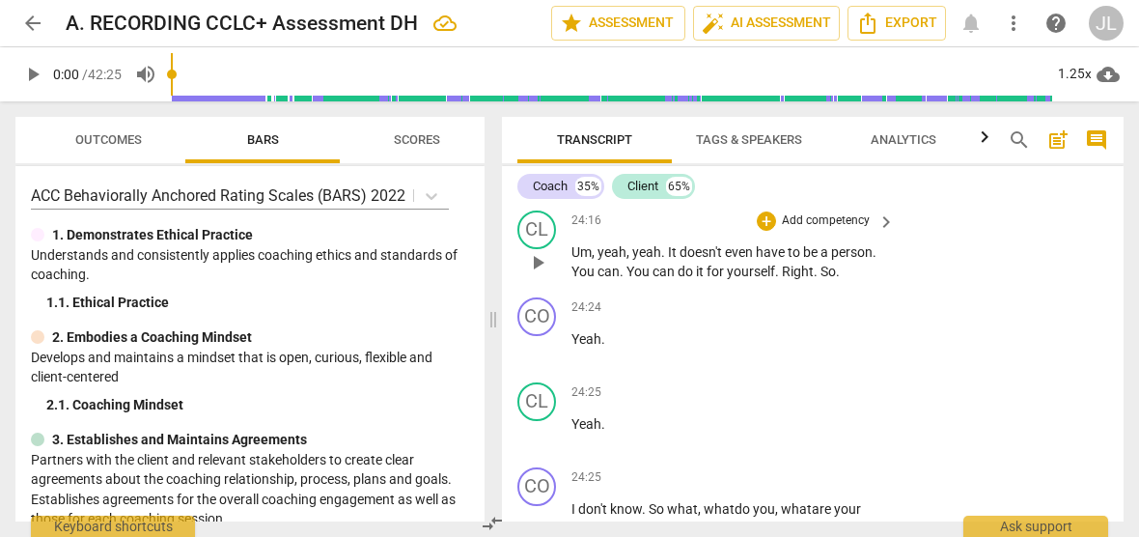
click at [880, 282] on p "Um , yeah , yeah . It doesn't even have to be a person . You can . You can do i…" at bounding box center [729, 262] width 314 height 40
click at [626, 279] on span "." at bounding box center [623, 271] width 7 height 15
click at [774, 279] on span "." at bounding box center [771, 271] width 7 height 15
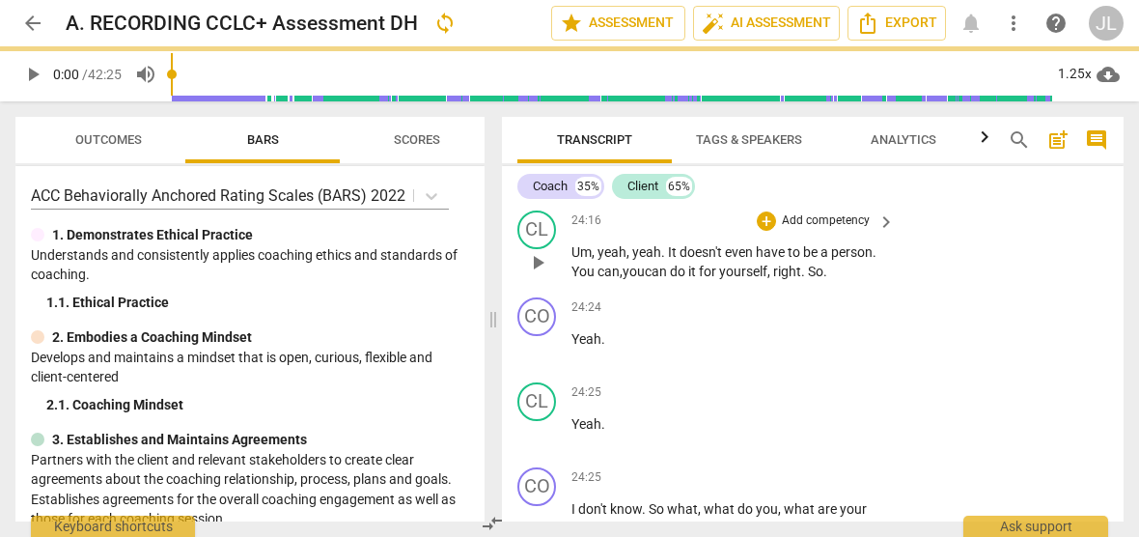
click at [808, 279] on span "." at bounding box center [804, 271] width 7 height 15
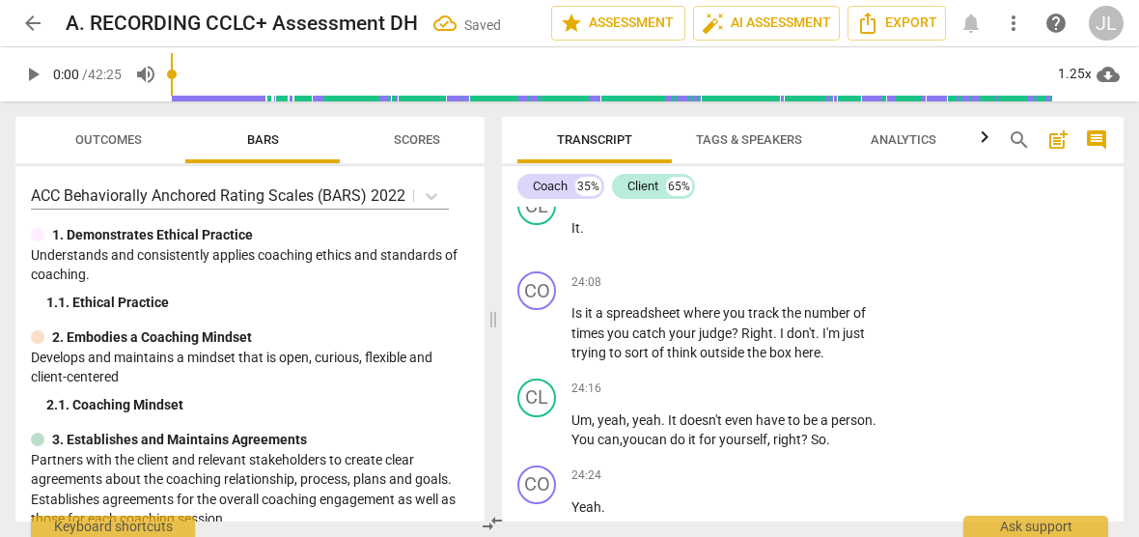
scroll to position [9688, 0]
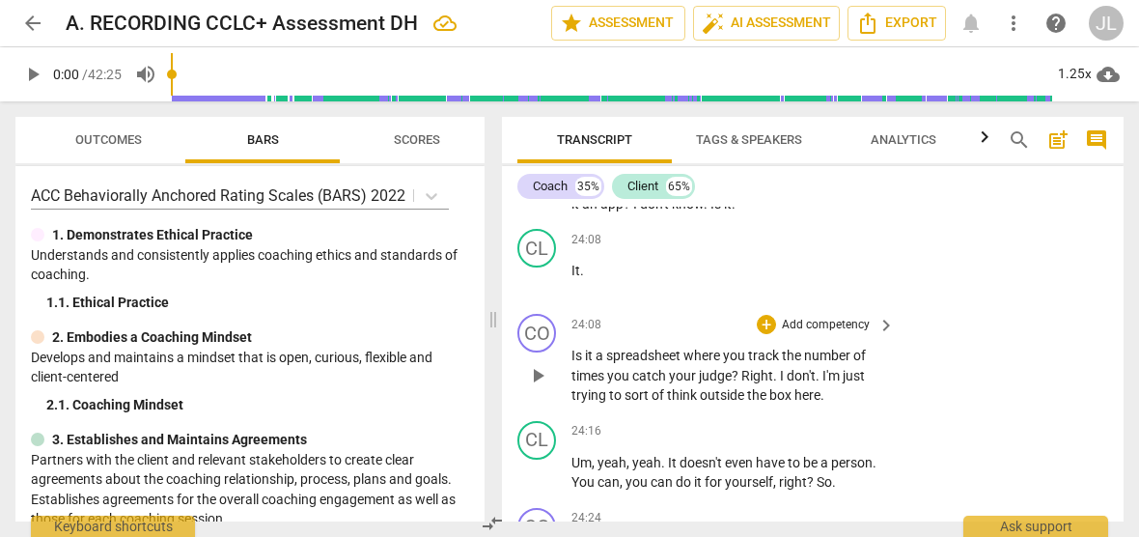
click at [821, 383] on span "." at bounding box center [819, 375] width 7 height 15
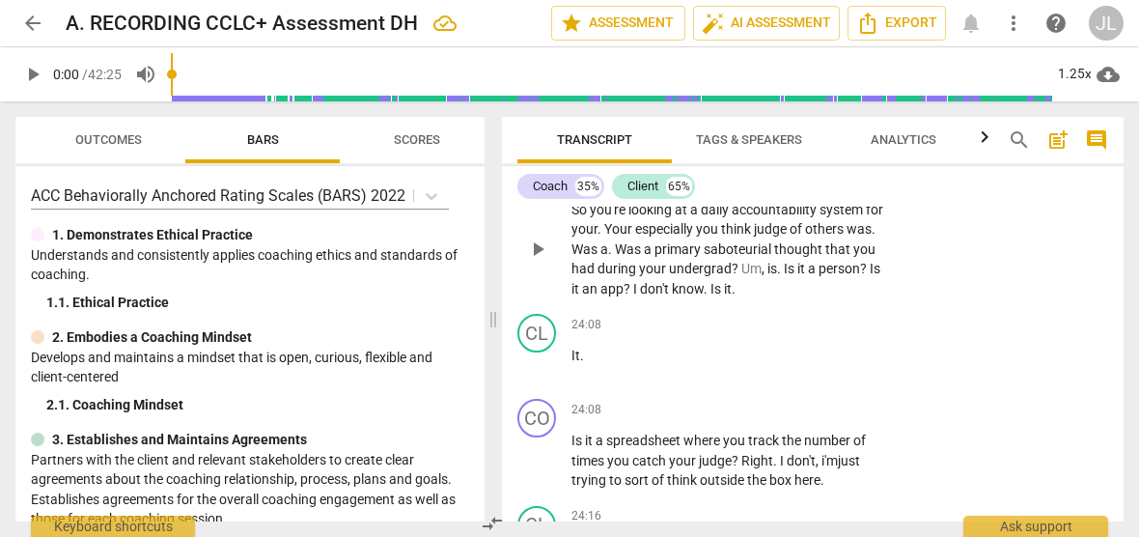
click at [604, 237] on span "." at bounding box center [601, 228] width 7 height 15
click at [867, 237] on span "." at bounding box center [869, 228] width 4 height 15
click at [640, 257] on span "." at bounding box center [638, 248] width 7 height 15
click at [803, 276] on span "." at bounding box center [805, 268] width 7 height 15
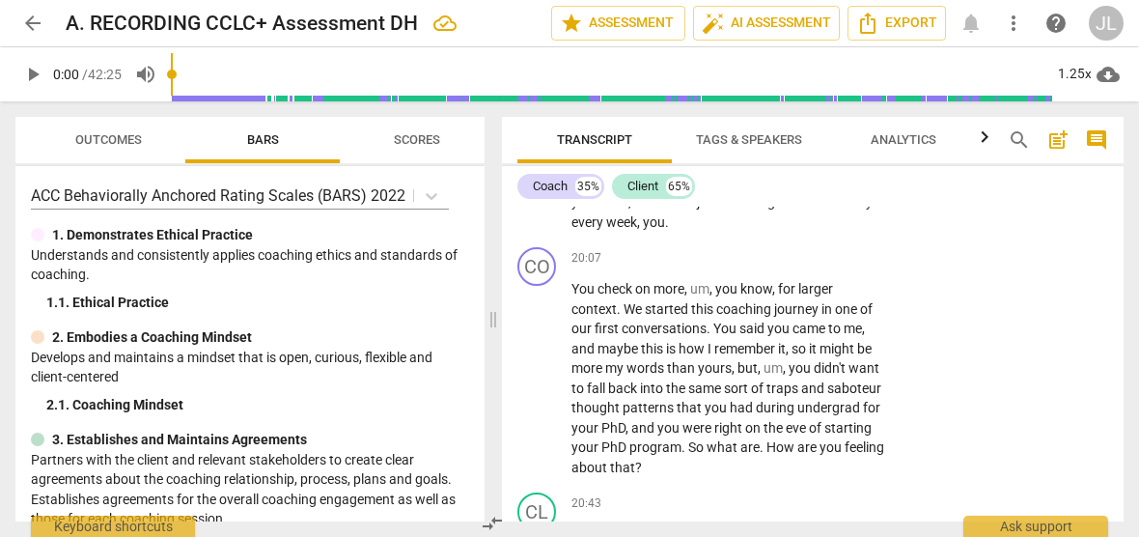
scroll to position [7919, 0]
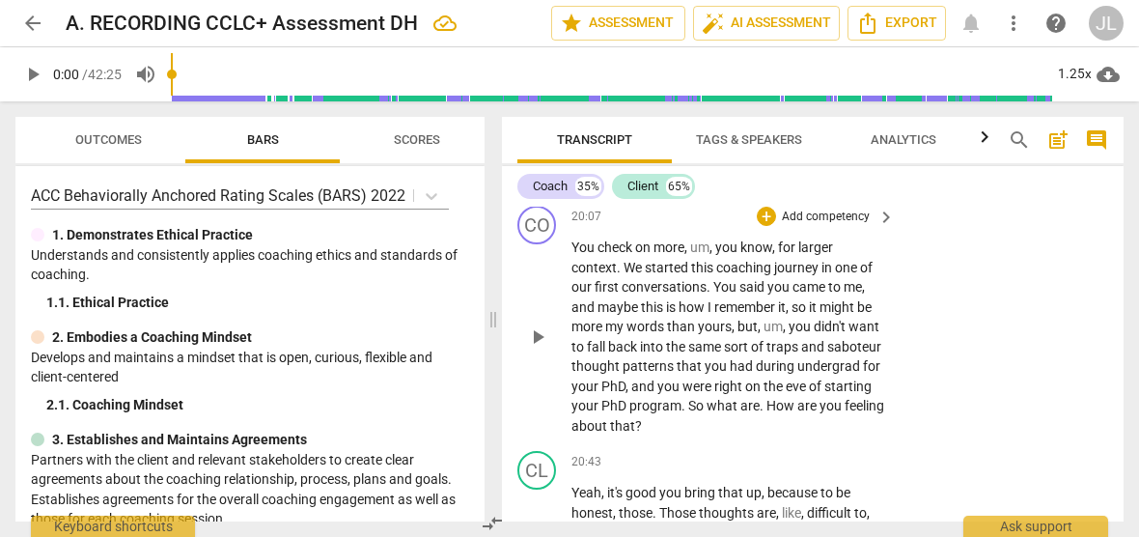
click at [767, 413] on span "." at bounding box center [763, 405] width 7 height 15
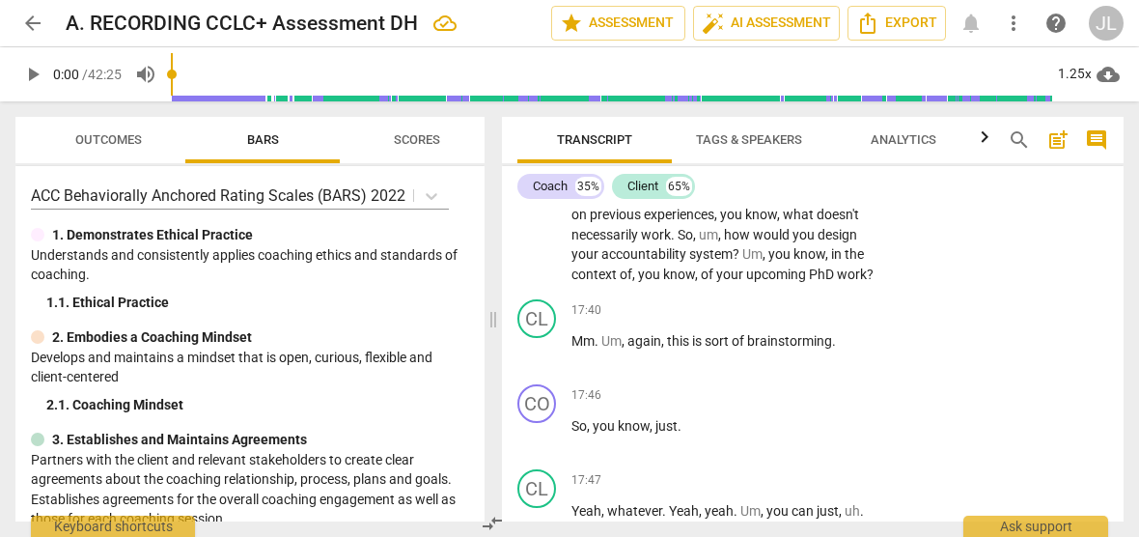
scroll to position [6529, 0]
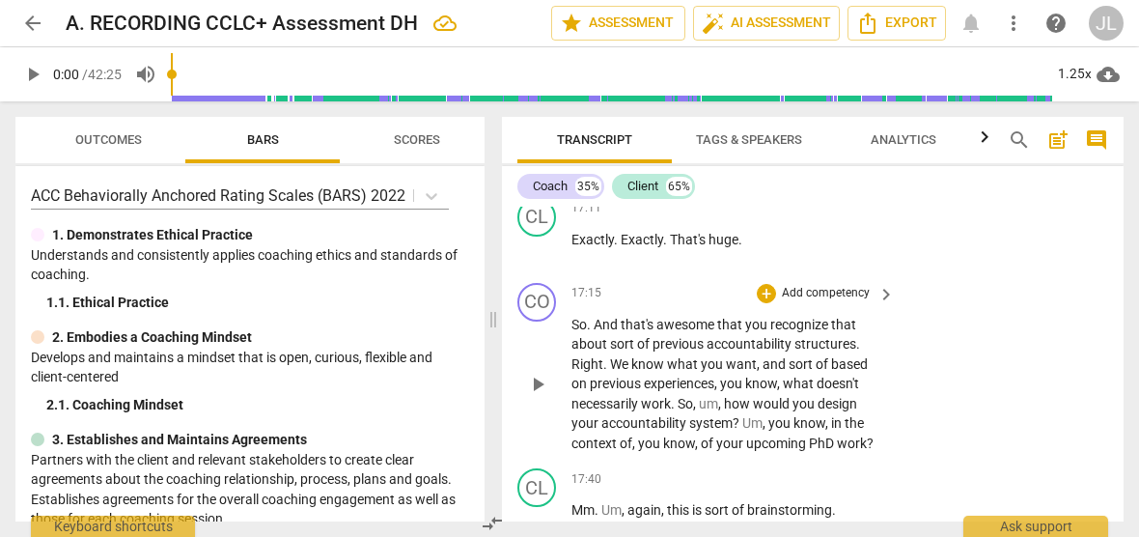
click at [859, 358] on p "So . And that's awesome that you recognize that about sort of previous accounta…" at bounding box center [729, 384] width 314 height 139
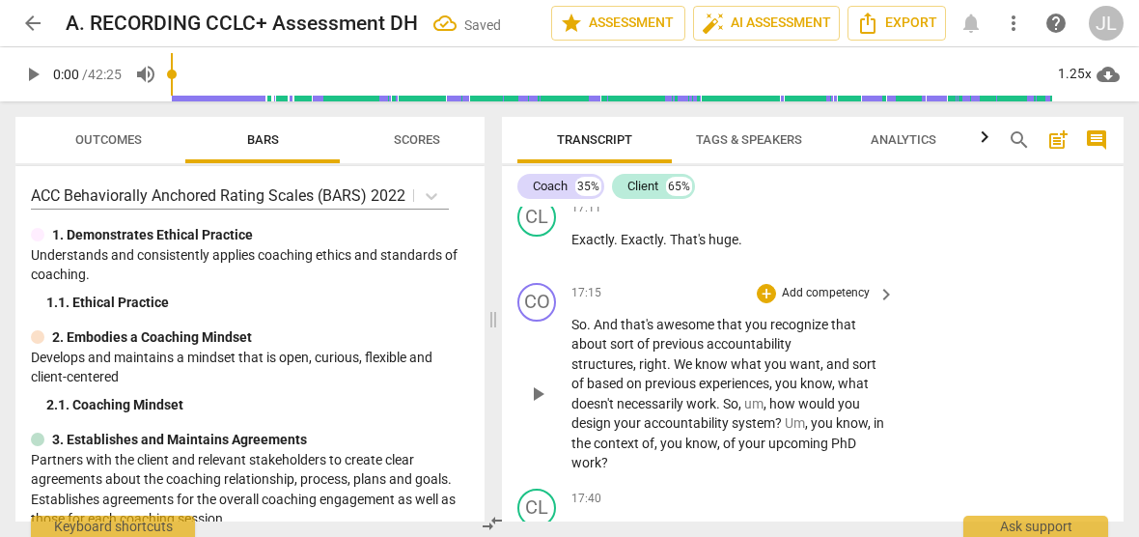
click at [669, 372] on span "." at bounding box center [670, 363] width 7 height 15
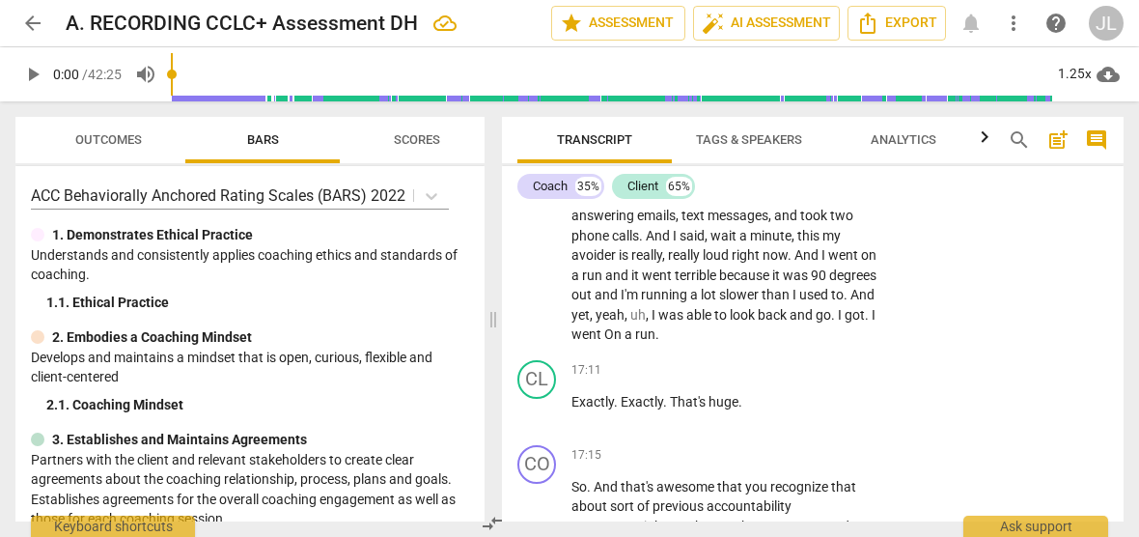
scroll to position [6282, 0]
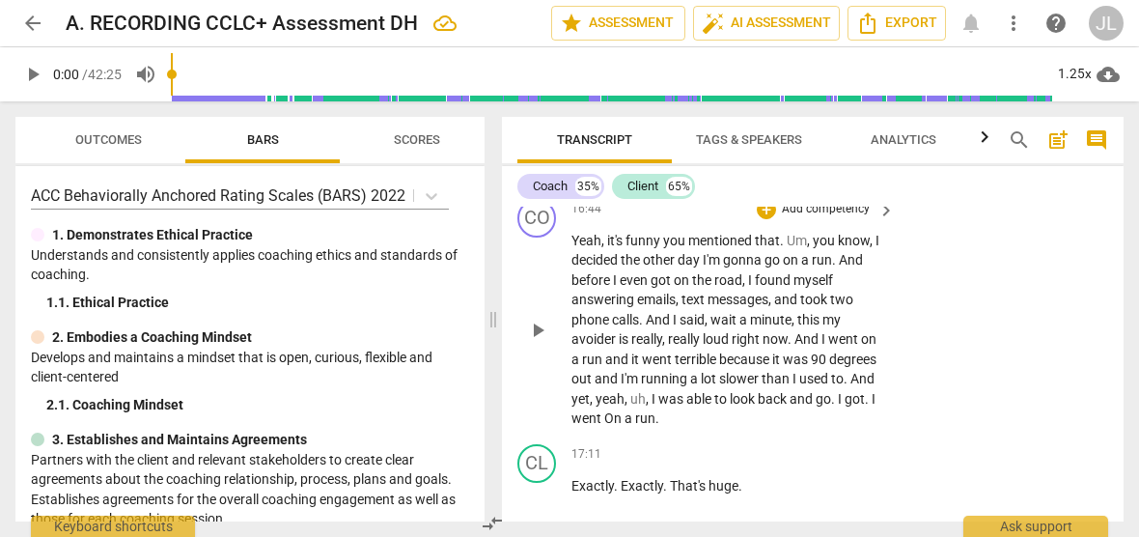
click at [846, 386] on span "." at bounding box center [847, 378] width 7 height 15
click at [873, 407] on span "." at bounding box center [876, 398] width 7 height 15
click at [599, 417] on span "." at bounding box center [595, 417] width 7 height 15
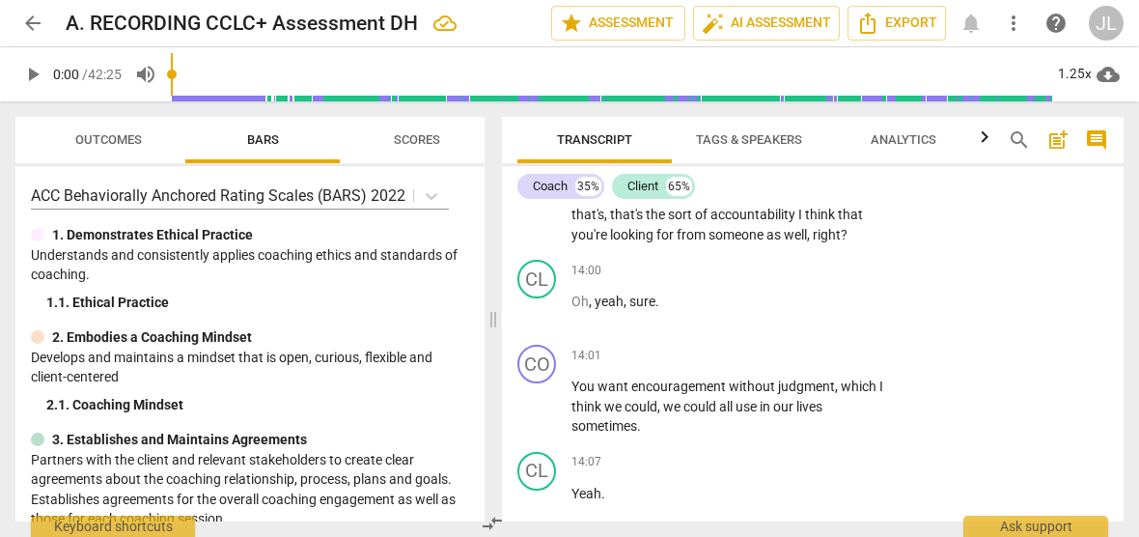
scroll to position [4802, 0]
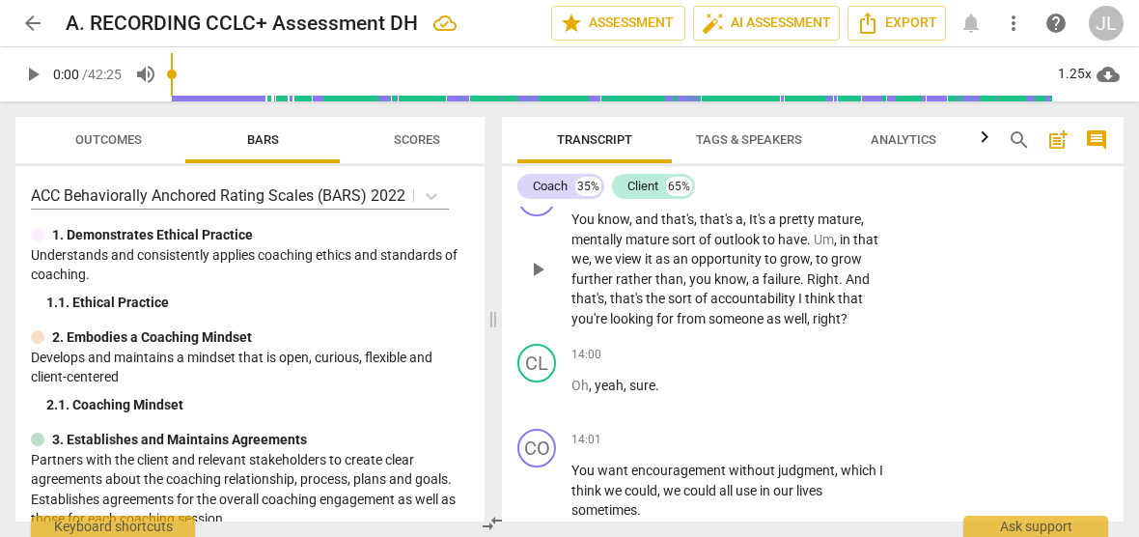
click at [801, 287] on span "." at bounding box center [804, 278] width 7 height 15
click at [834, 287] on span "." at bounding box center [837, 278] width 7 height 15
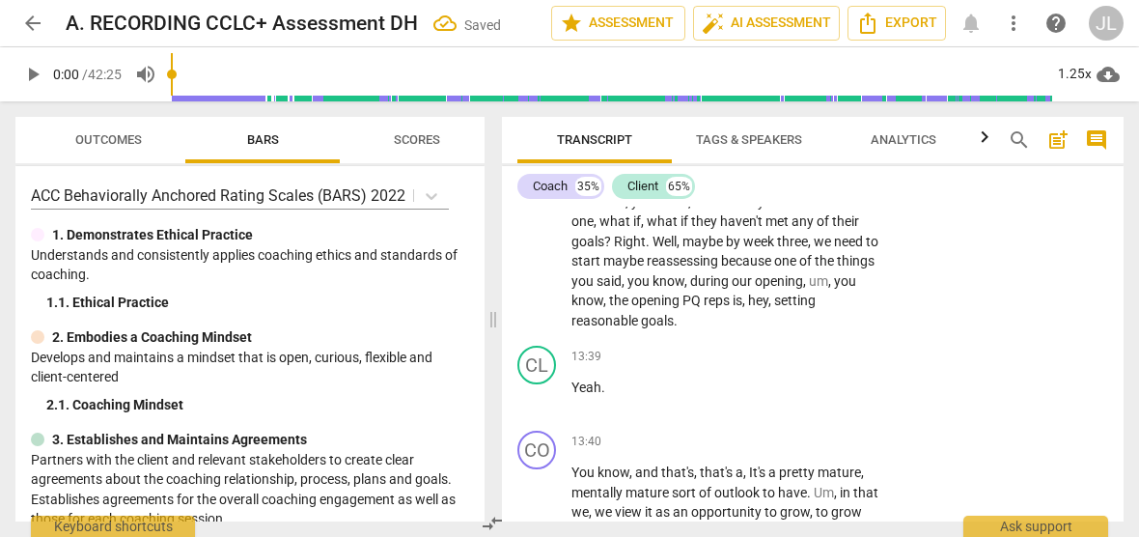
scroll to position [4465, 0]
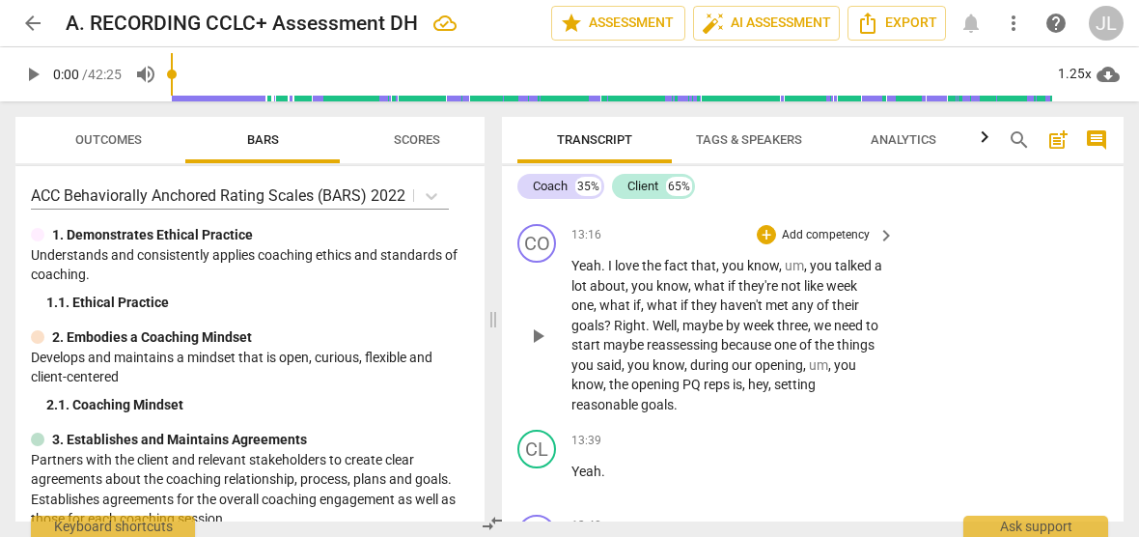
click at [857, 294] on span "week" at bounding box center [842, 285] width 31 height 15
click at [609, 333] on span "?" at bounding box center [609, 325] width 10 height 15
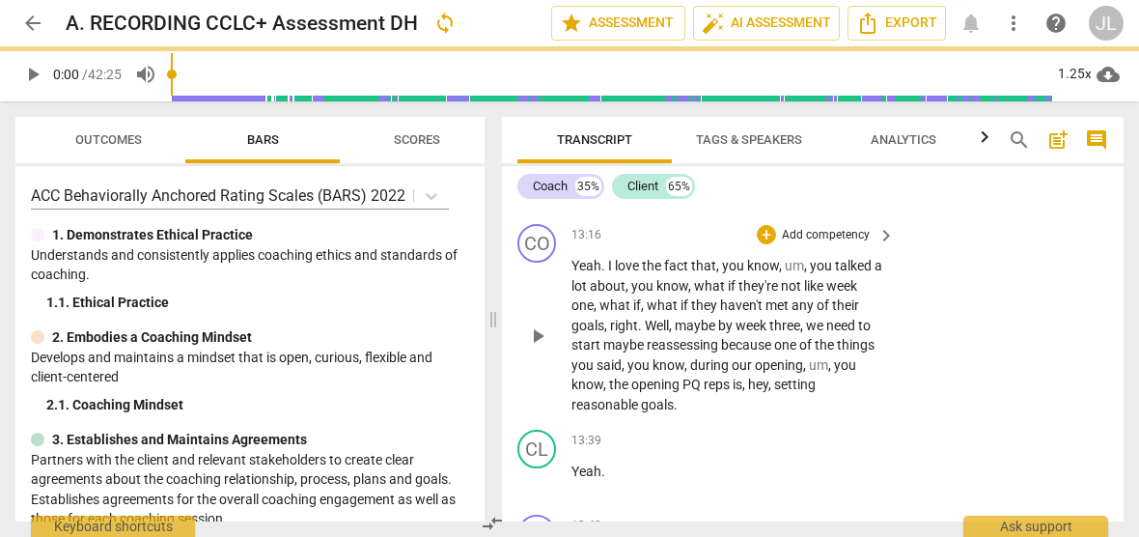
click at [641, 333] on span "." at bounding box center [641, 325] width 7 height 15
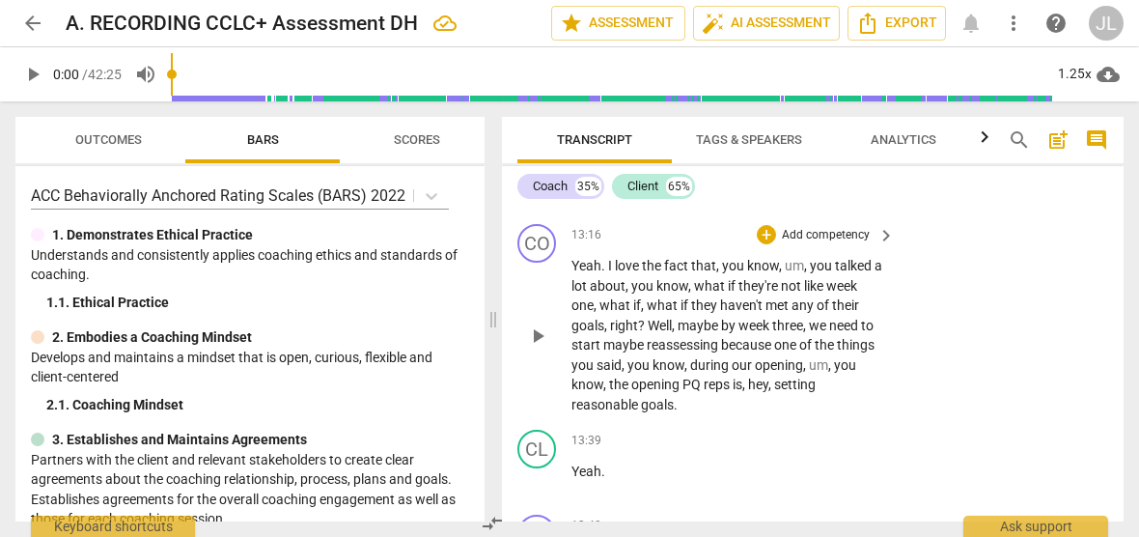
click at [757, 392] on span "hey" at bounding box center [758, 384] width 20 height 15
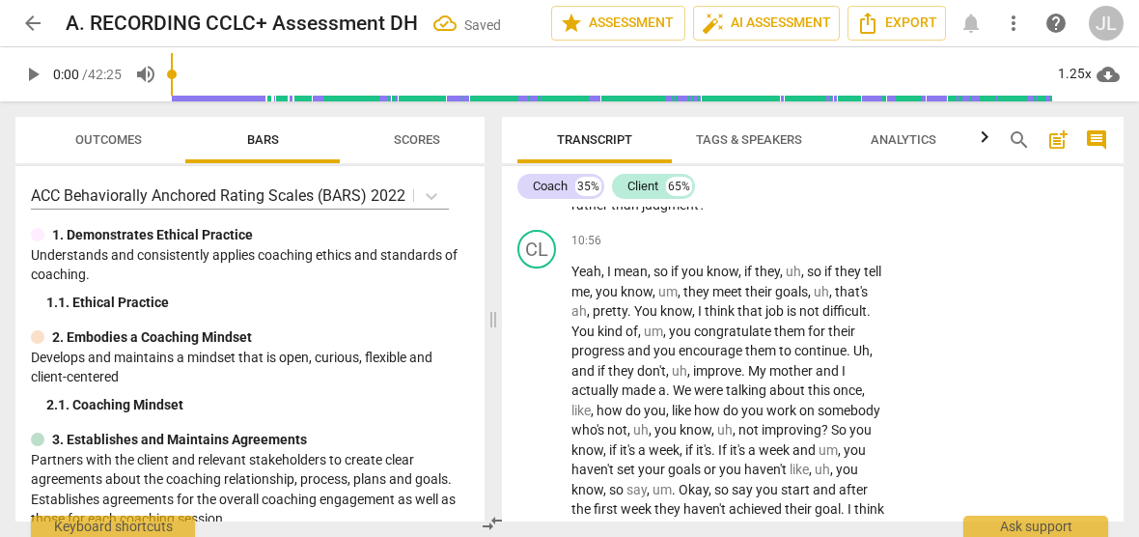
scroll to position [3496, 0]
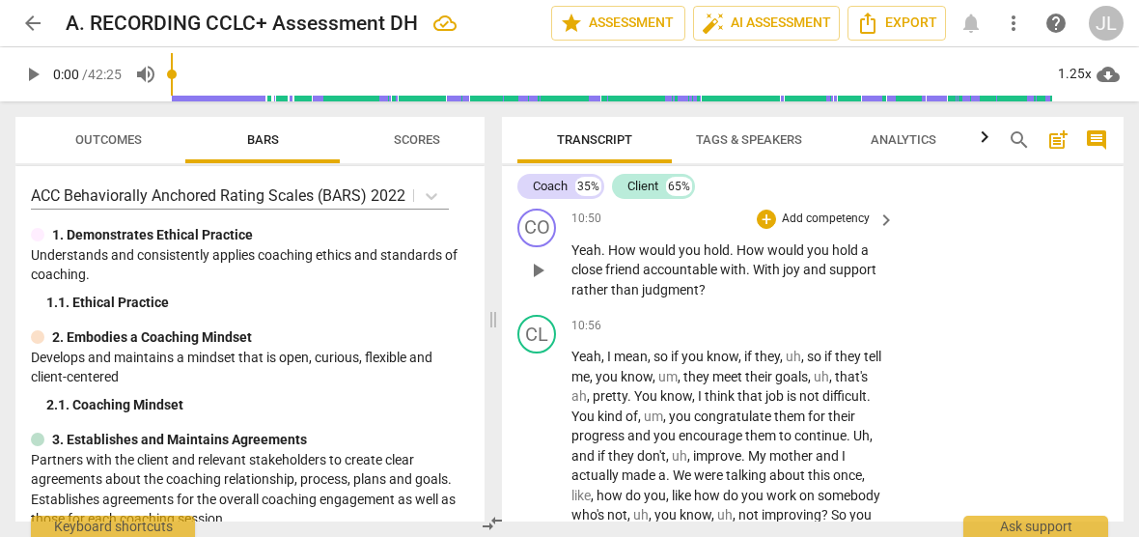
click at [734, 258] on span "." at bounding box center [733, 249] width 7 height 15
click at [750, 277] on span "." at bounding box center [749, 269] width 7 height 15
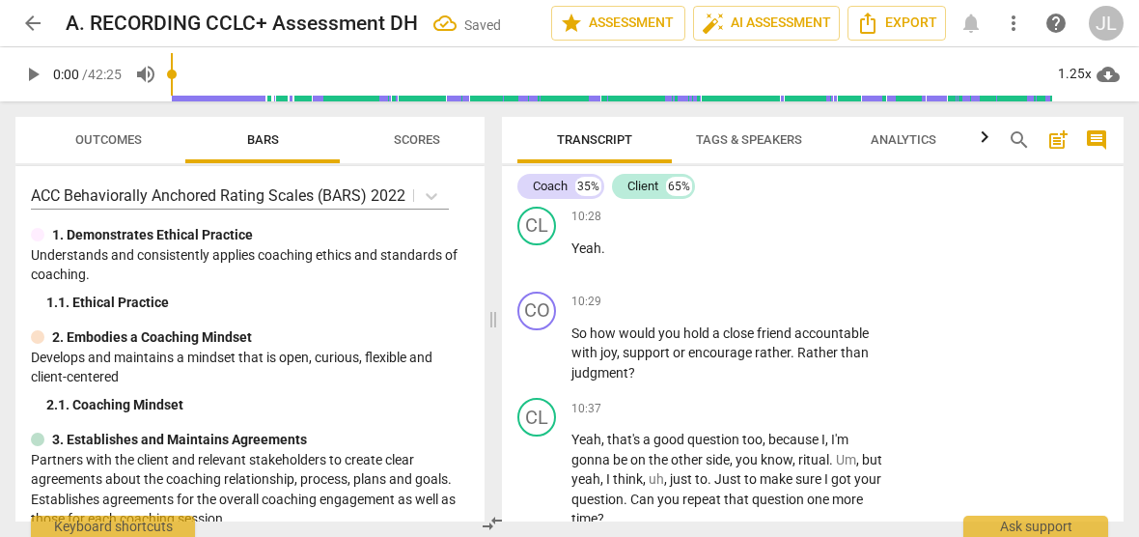
scroll to position [3117, 0]
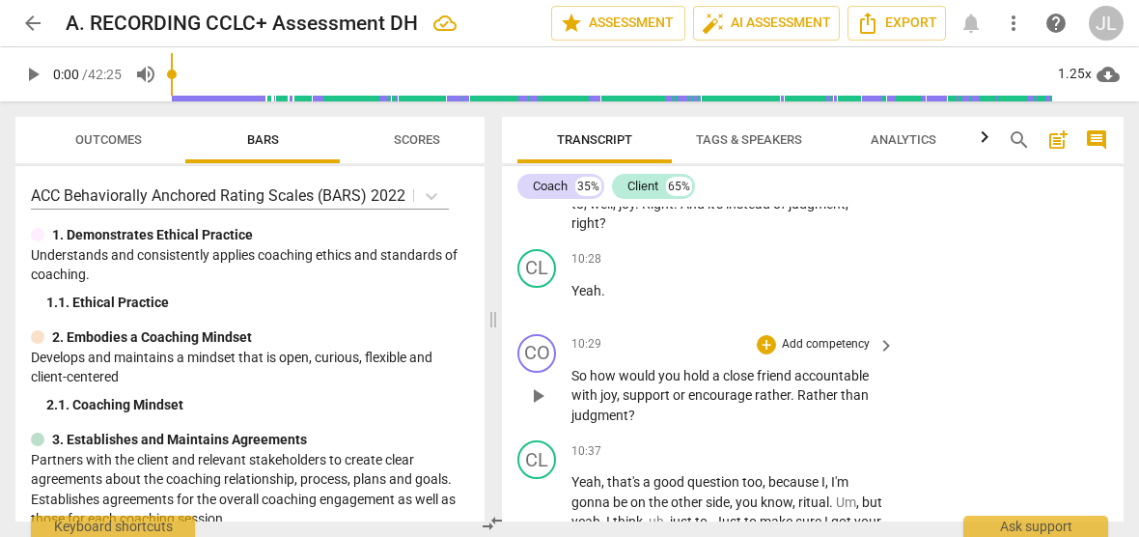
click at [792, 403] on span "." at bounding box center [794, 394] width 7 height 15
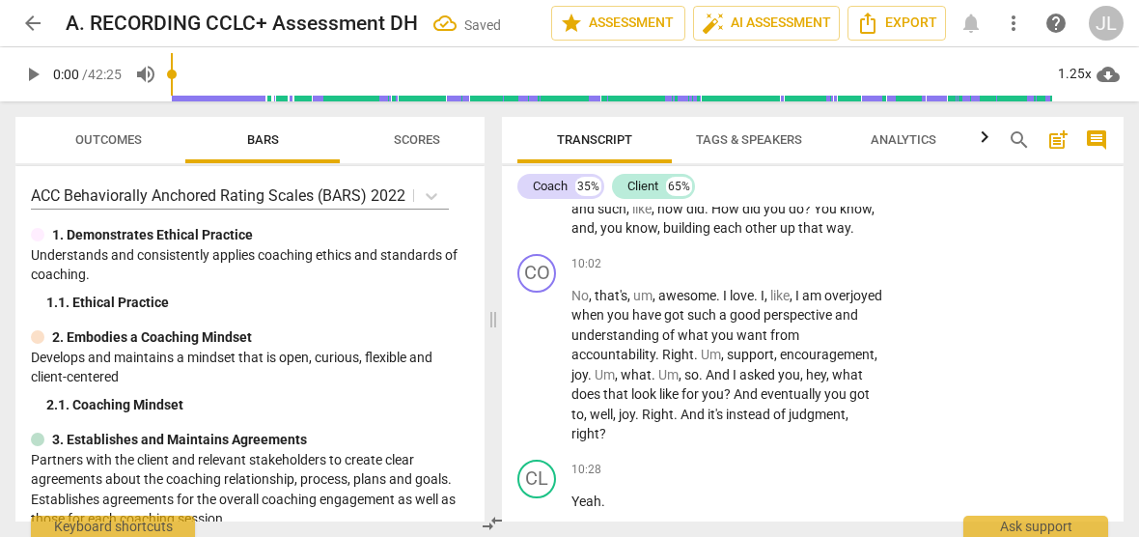
scroll to position [2948, 0]
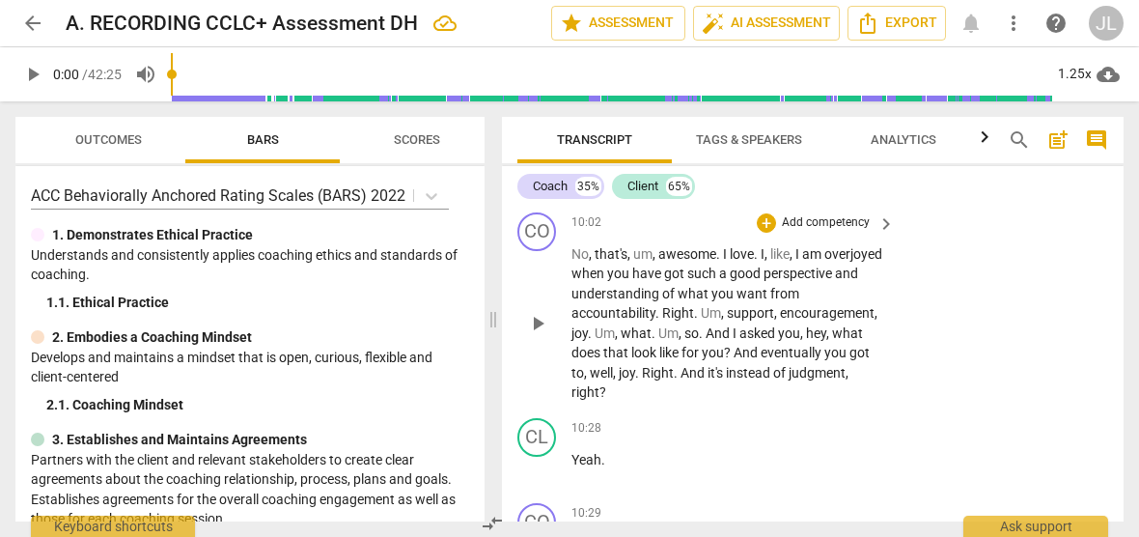
click at [758, 262] on span "." at bounding box center [757, 253] width 7 height 15
click at [662, 321] on span "." at bounding box center [659, 312] width 7 height 15
click at [696, 321] on span "." at bounding box center [692, 312] width 7 height 15
click at [659, 341] on span "." at bounding box center [655, 332] width 7 height 15
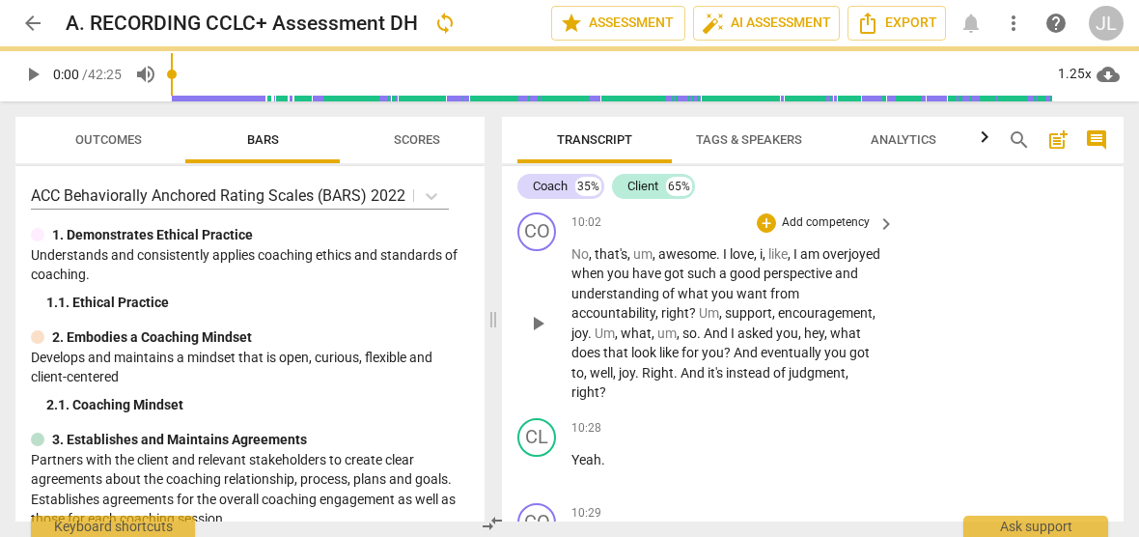
click at [704, 341] on span "." at bounding box center [700, 332] width 7 height 15
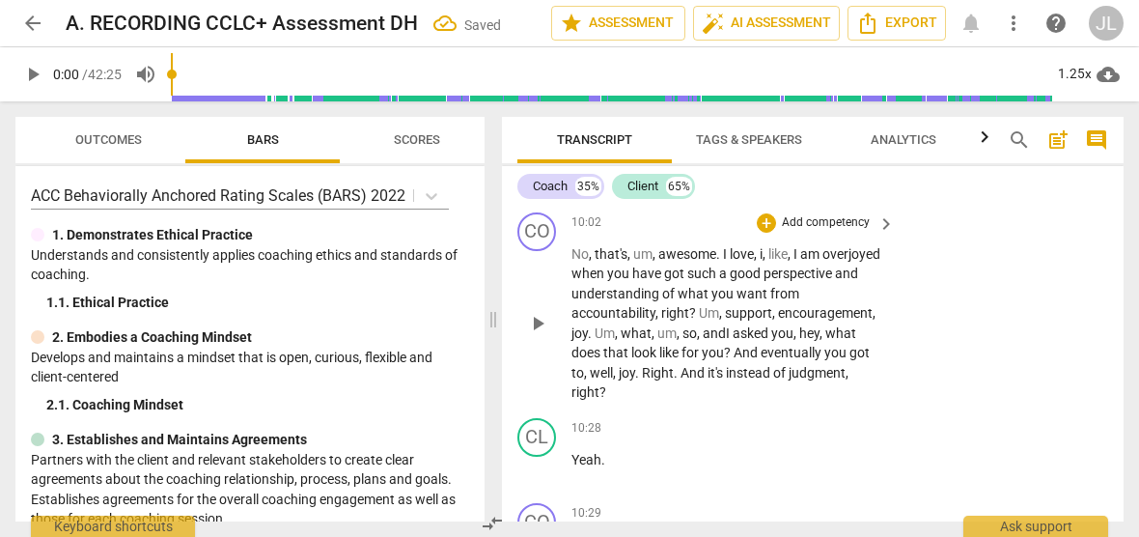
click at [800, 341] on span "hey" at bounding box center [810, 332] width 20 height 15
click at [642, 380] on span "." at bounding box center [638, 372] width 7 height 15
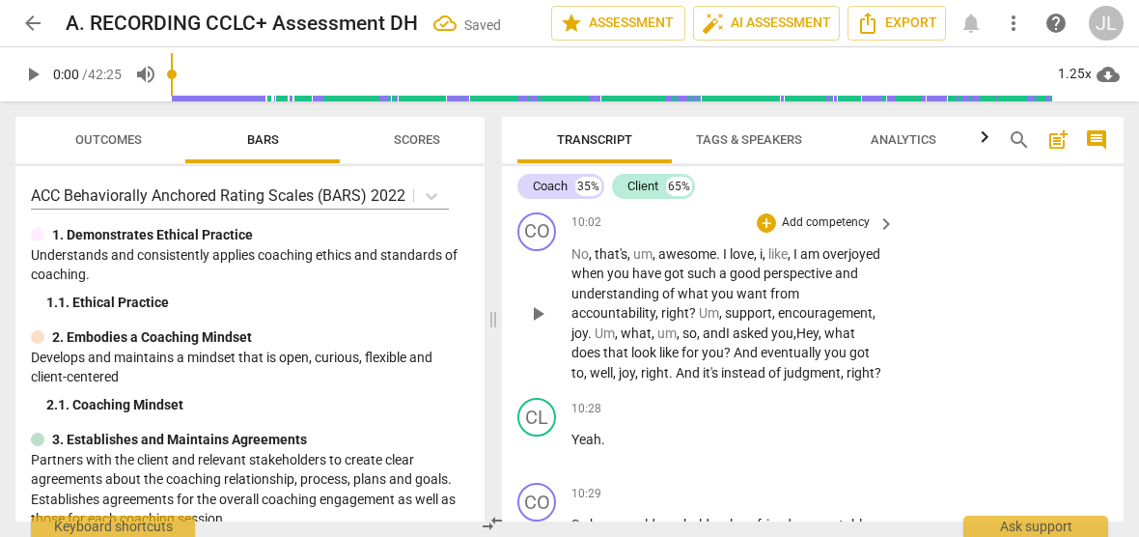
click at [676, 380] on span "." at bounding box center [672, 372] width 7 height 15
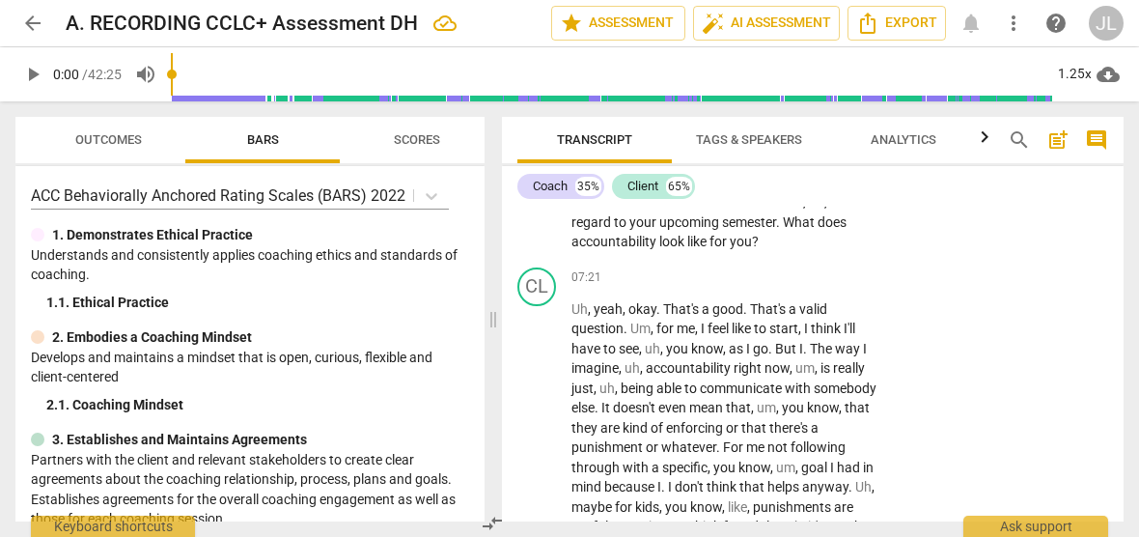
scroll to position [1727, 0]
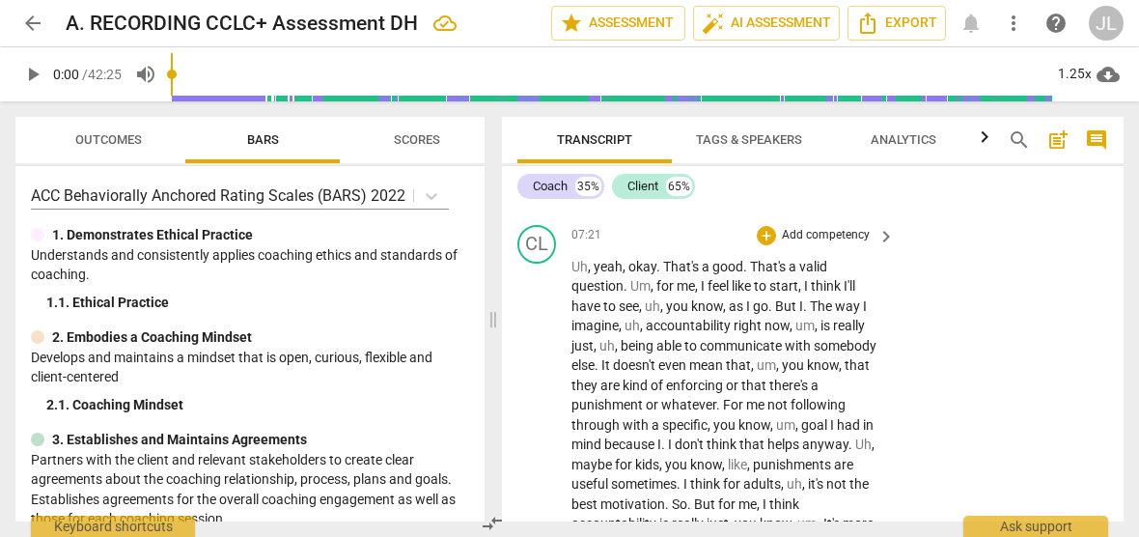
click at [746, 264] on span "." at bounding box center [747, 266] width 7 height 15
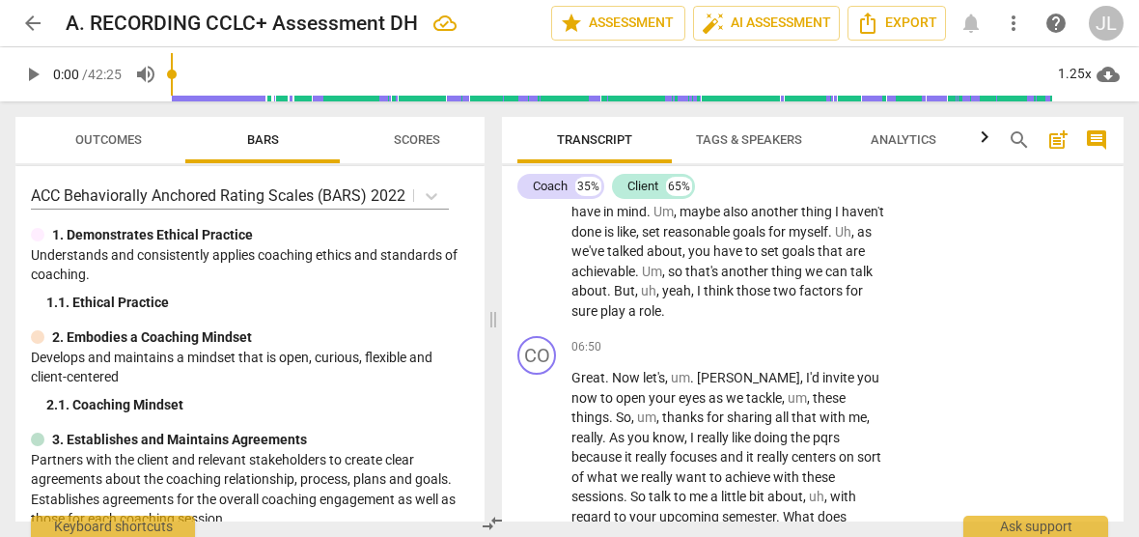
scroll to position [1516, 0]
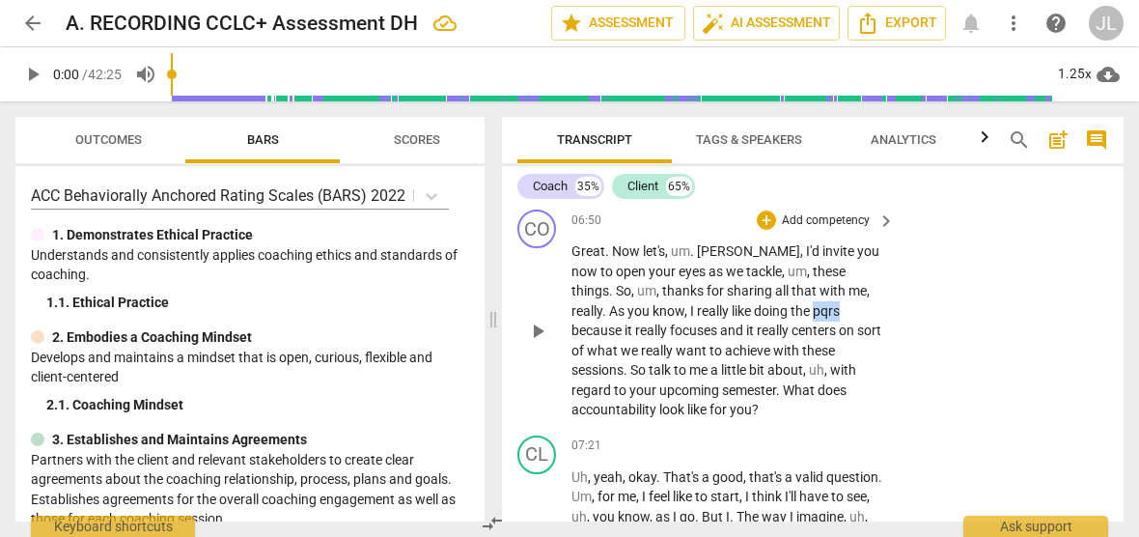
drag, startPoint x: 785, startPoint y: 303, endPoint x: 760, endPoint y: 305, distance: 25.2
click at [813, 305] on span "pqrs" at bounding box center [826, 310] width 27 height 15
click at [813, 305] on span "PQRS" at bounding box center [830, 310] width 35 height 15
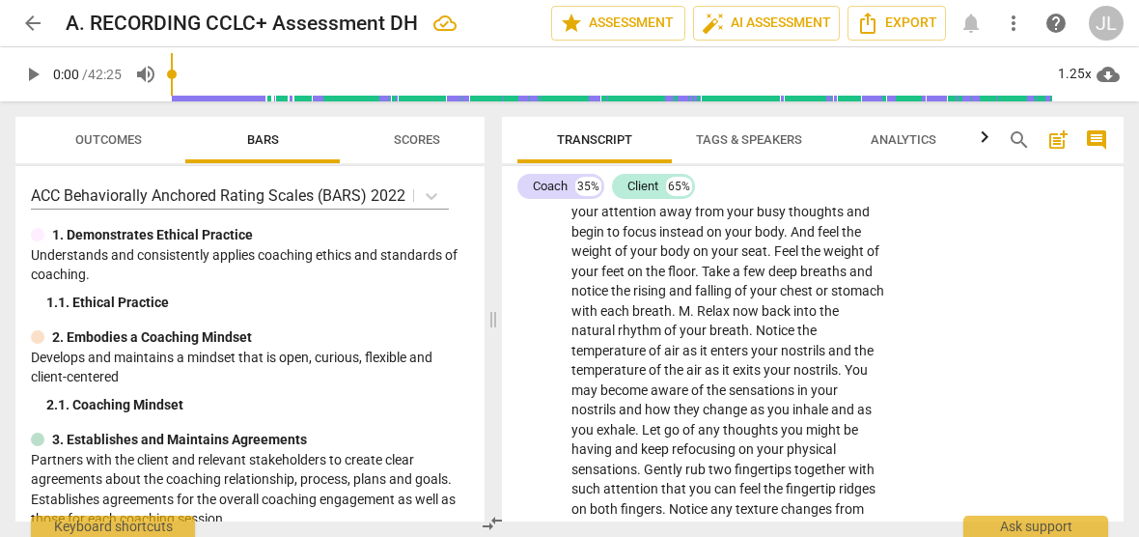
scroll to position [126, 0]
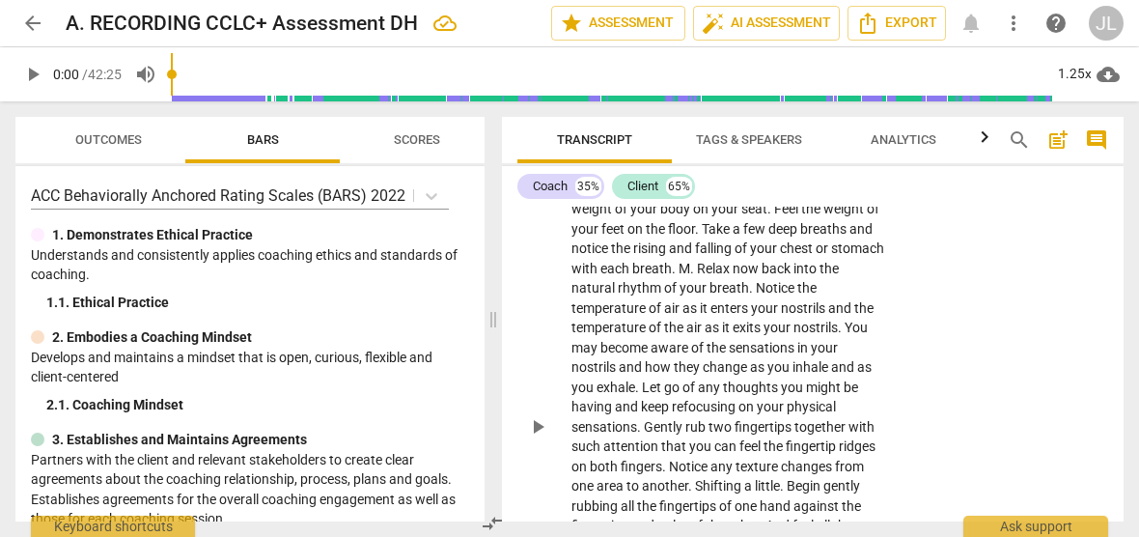
click at [733, 265] on span "Relax" at bounding box center [715, 268] width 36 height 15
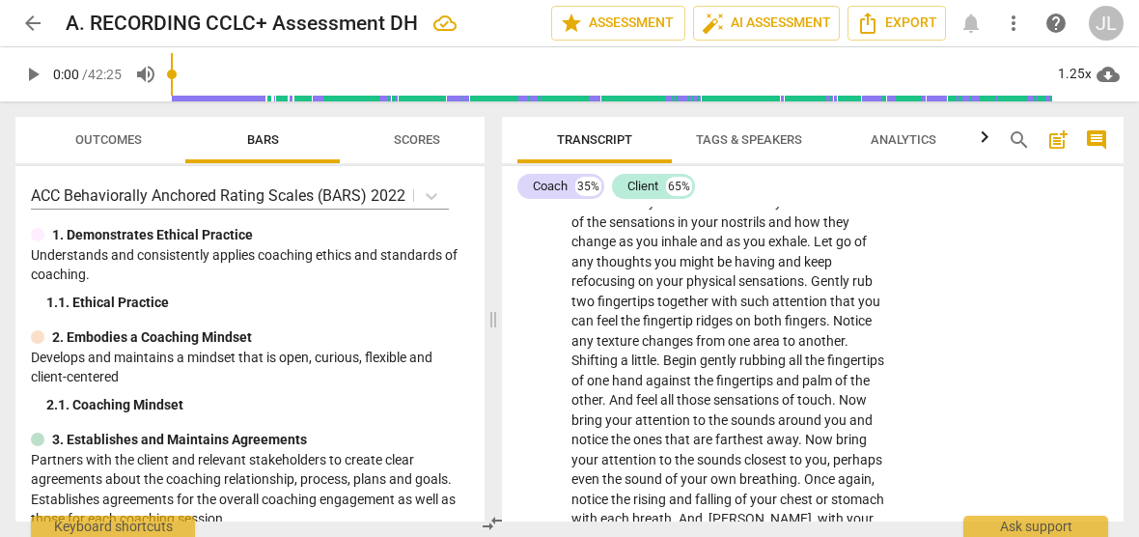
scroll to position [253, 0]
click at [663, 360] on span "." at bounding box center [660, 358] width 7 height 15
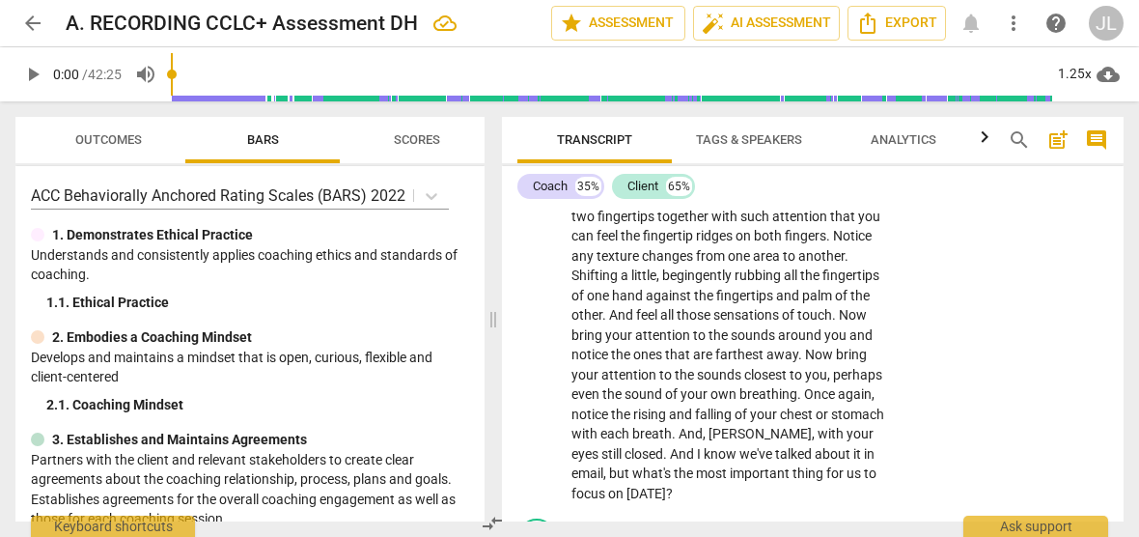
scroll to position [379, 0]
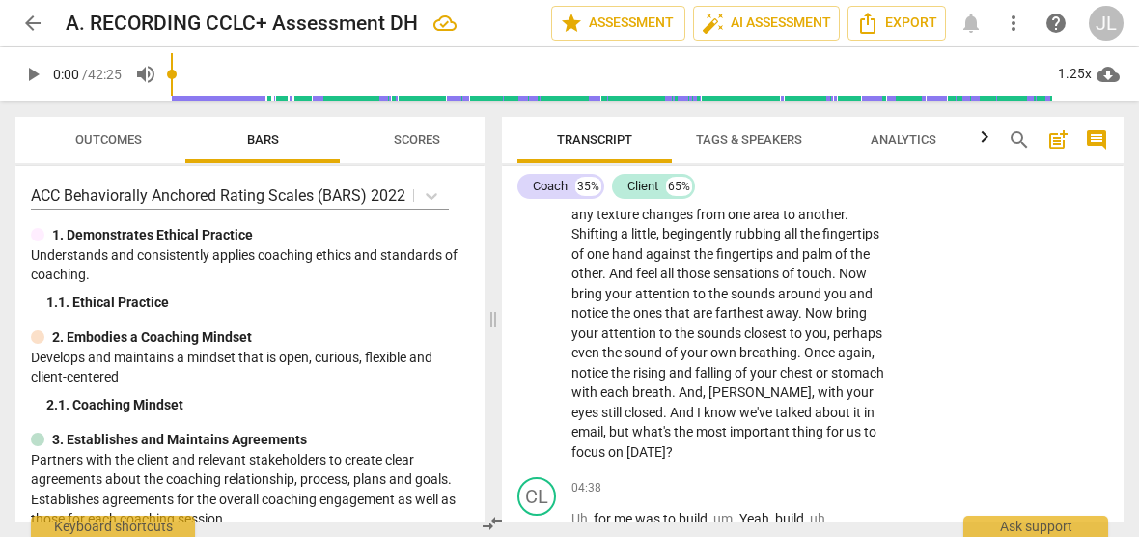
click at [670, 411] on span "." at bounding box center [666, 412] width 7 height 15
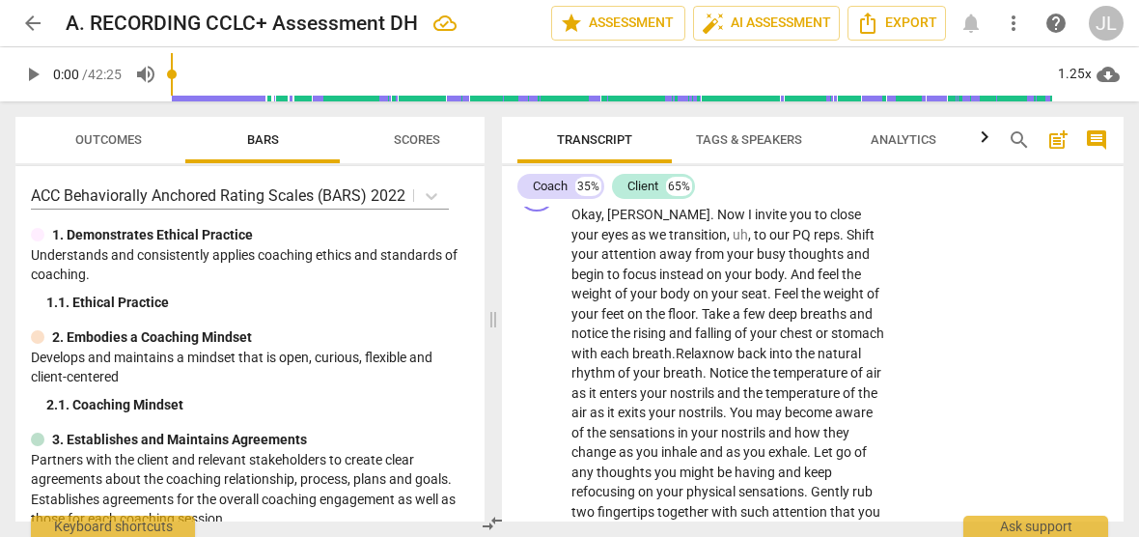
scroll to position [0, 0]
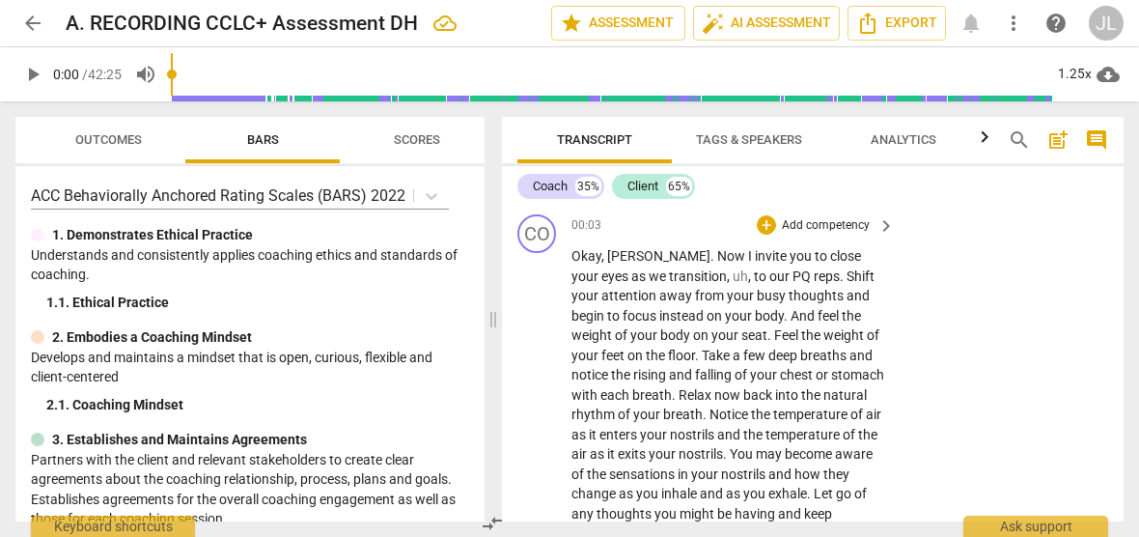
drag, startPoint x: 1093, startPoint y: 209, endPoint x: 1093, endPoint y: 242, distance: 33.8
click at [1093, 242] on div "CO play_arrow pause 00:03 + Add competency keyboard_arrow_right [PERSON_NAME] .…" at bounding box center [813, 527] width 622 height 641
